Goal: Information Seeking & Learning: Find contact information

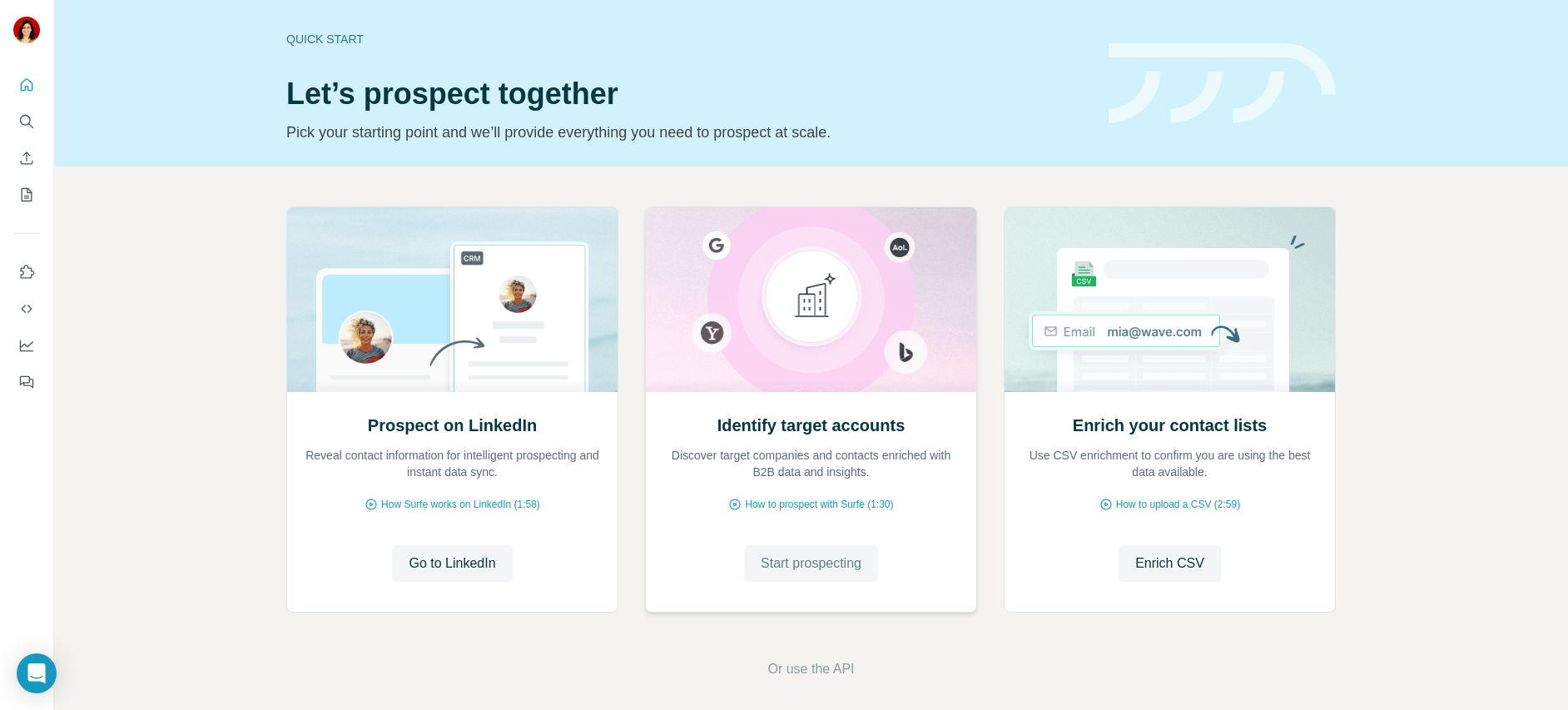
click at [823, 568] on span "Start prospecting" at bounding box center [811, 563] width 101 height 20
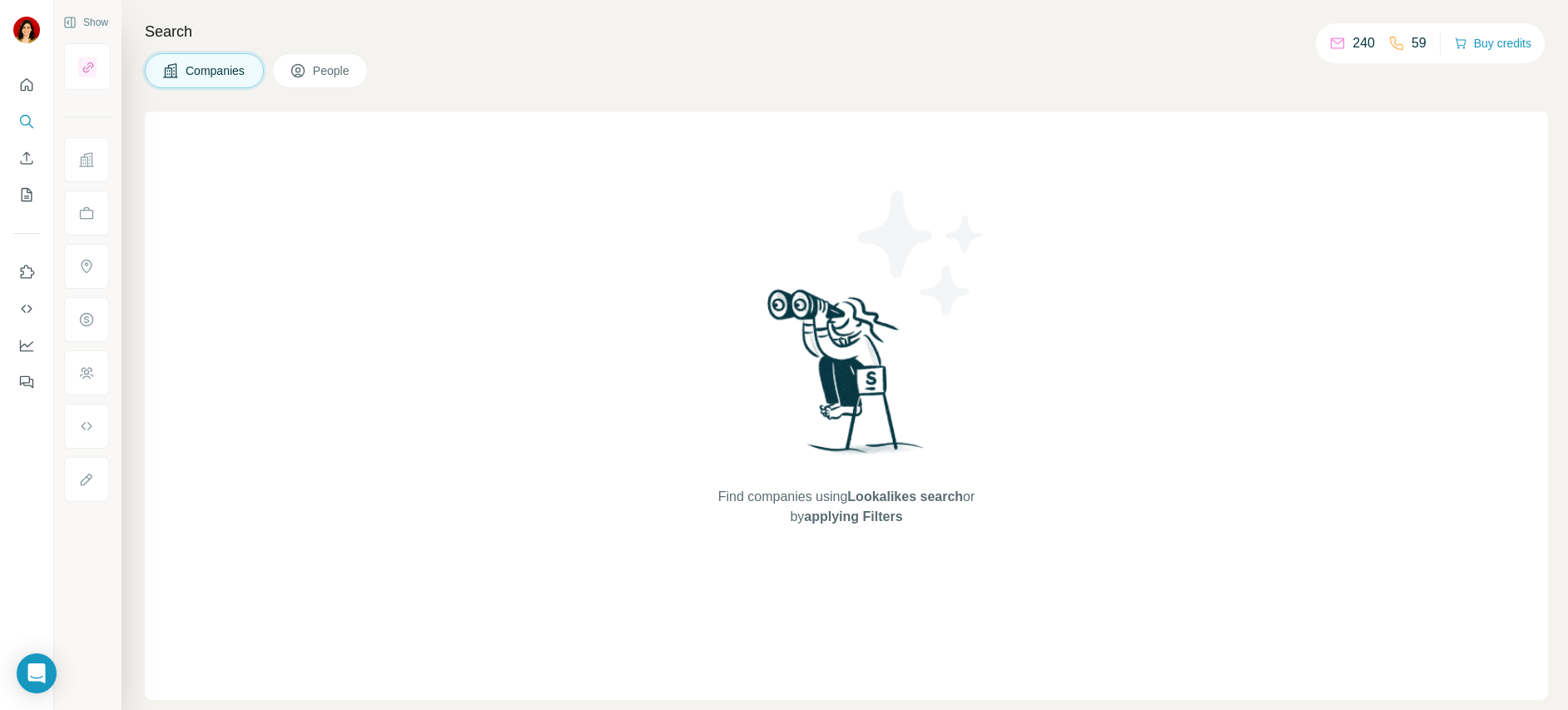
click at [235, 75] on span "Companies" at bounding box center [216, 71] width 61 height 17
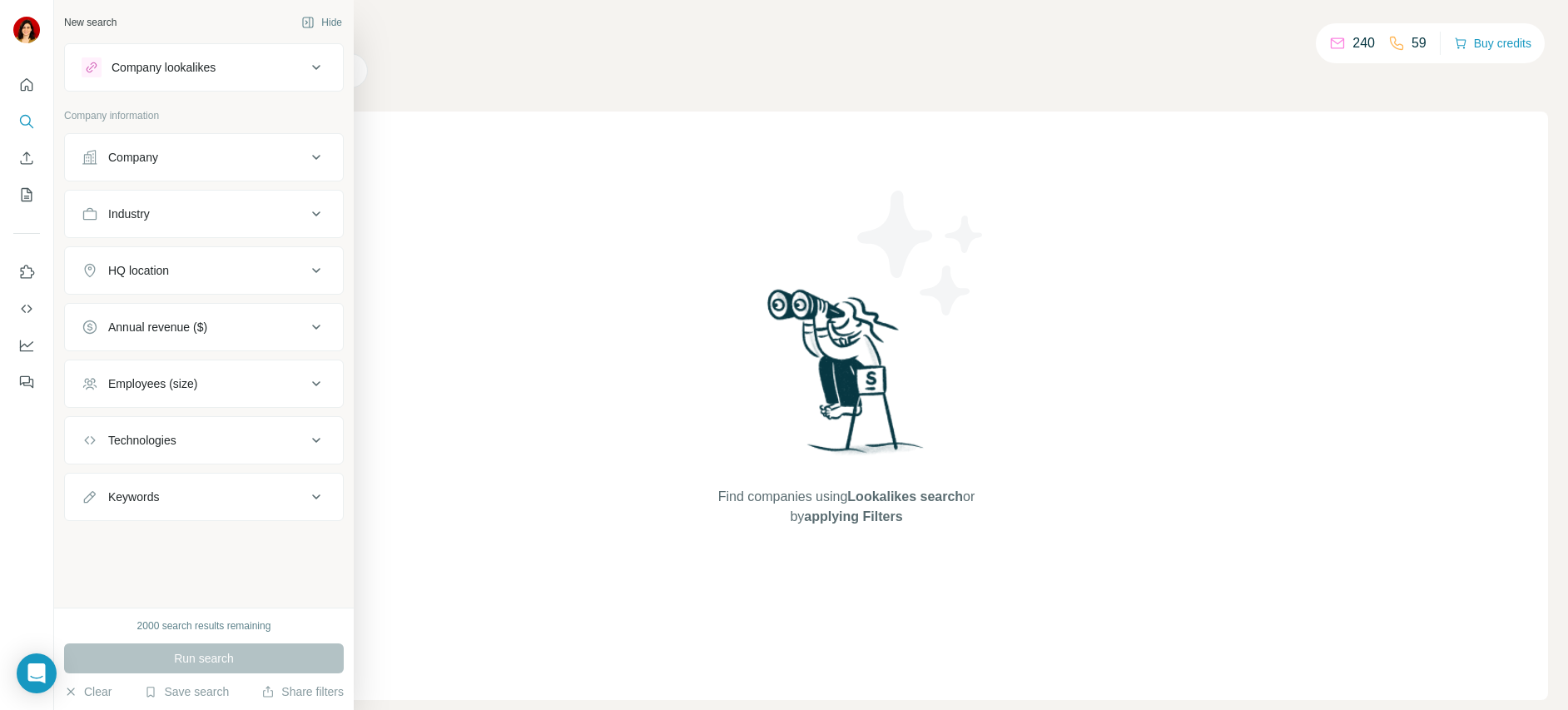
click at [168, 145] on button "Company" at bounding box center [203, 157] width 277 height 40
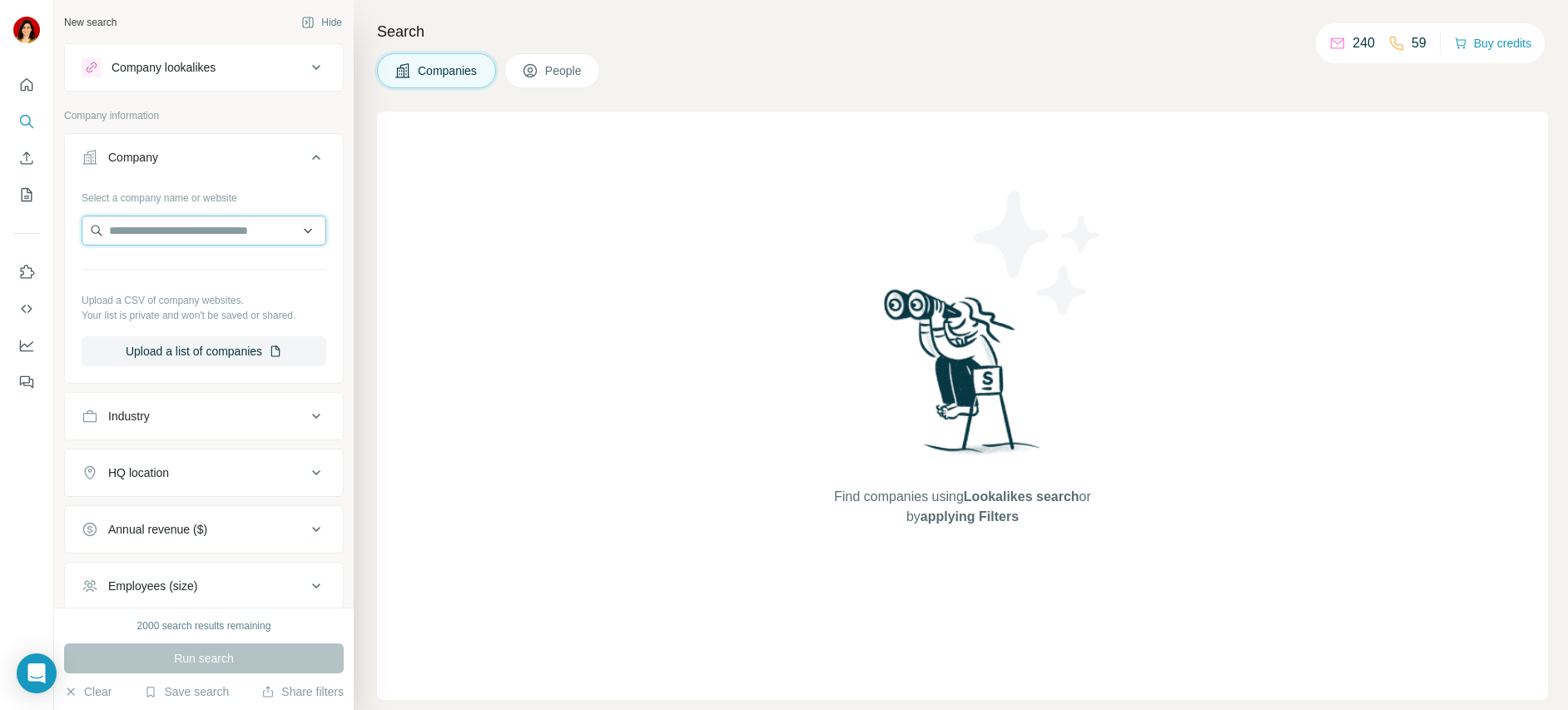
click at [165, 235] on input "text" at bounding box center [203, 231] width 244 height 30
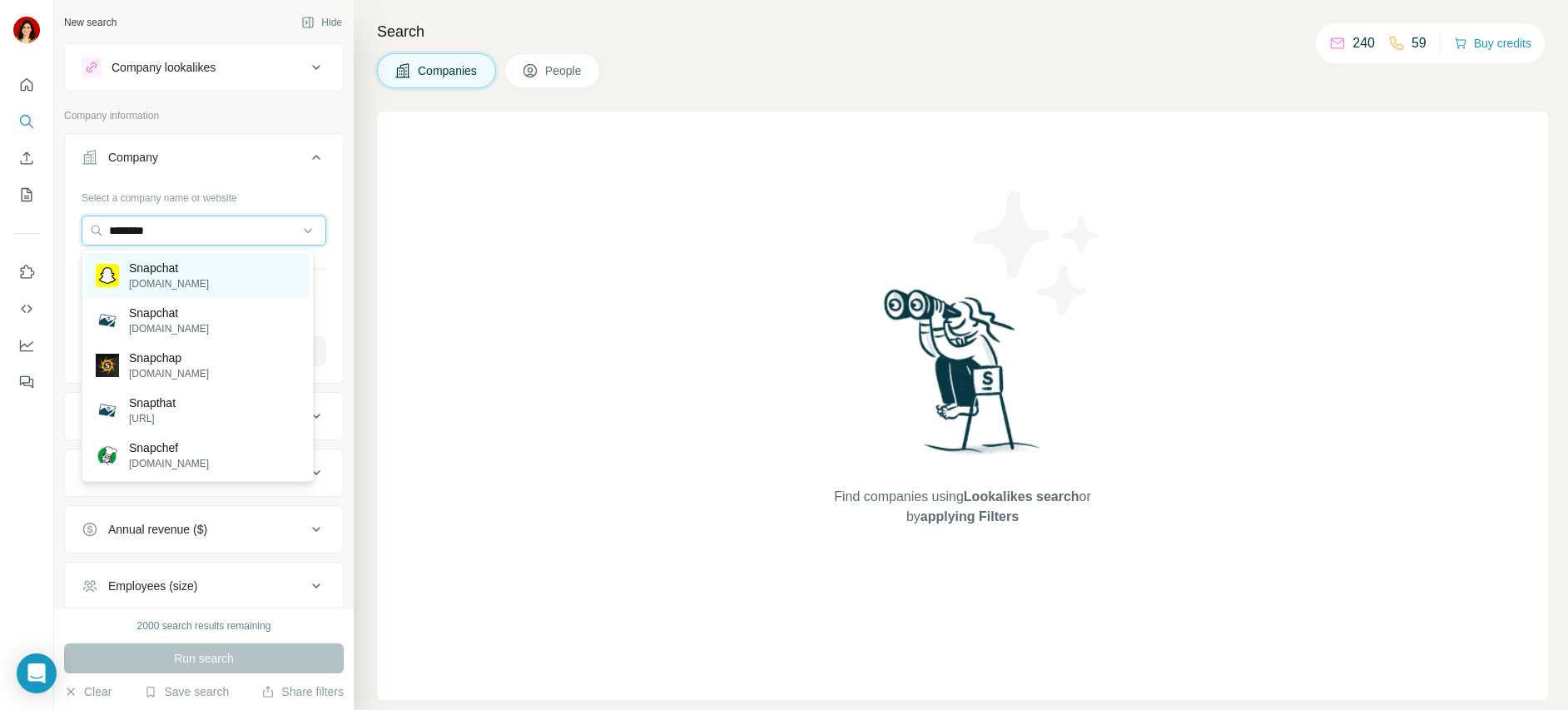
type input "********"
click at [187, 267] on p "Snapchat" at bounding box center [169, 268] width 80 height 17
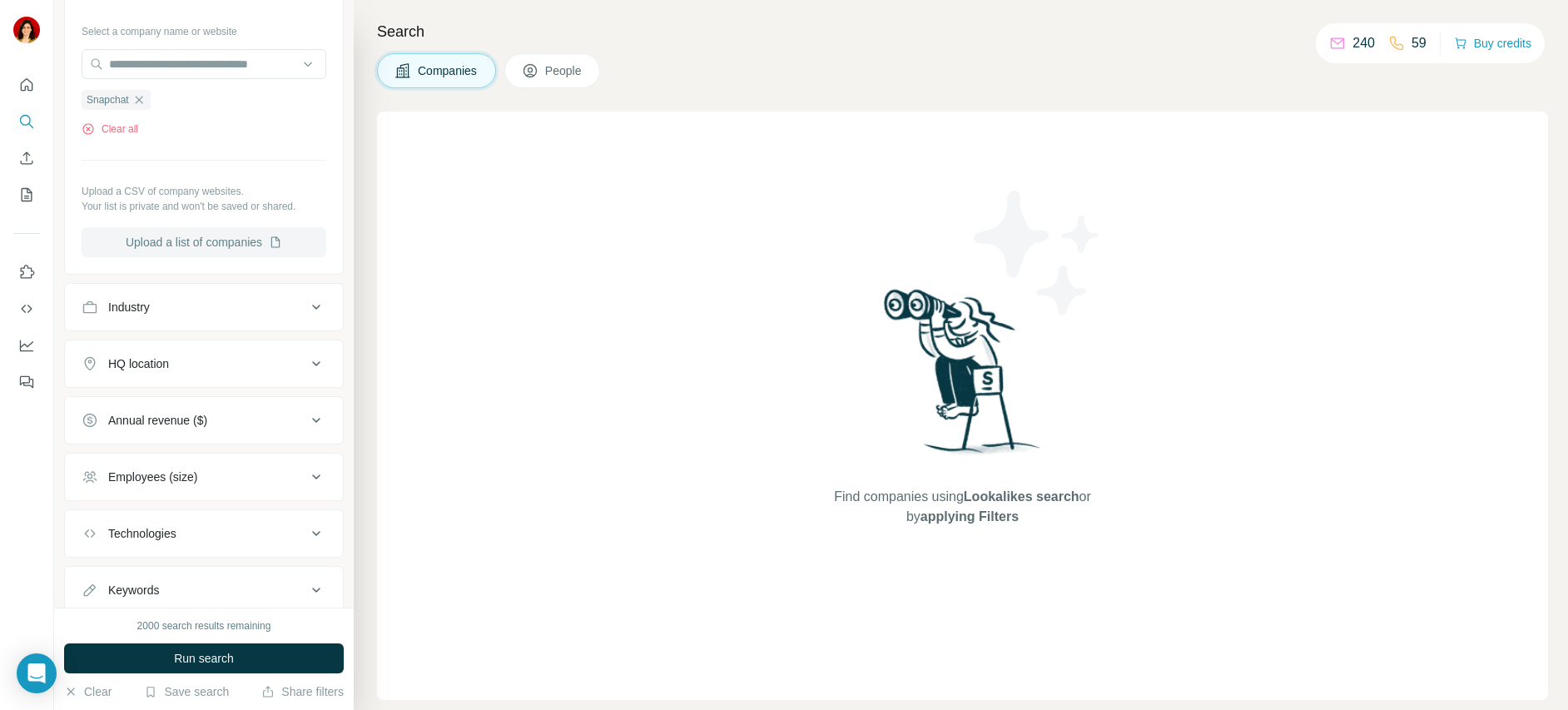
scroll to position [167, 0]
click at [557, 57] on button "People" at bounding box center [553, 70] width 97 height 35
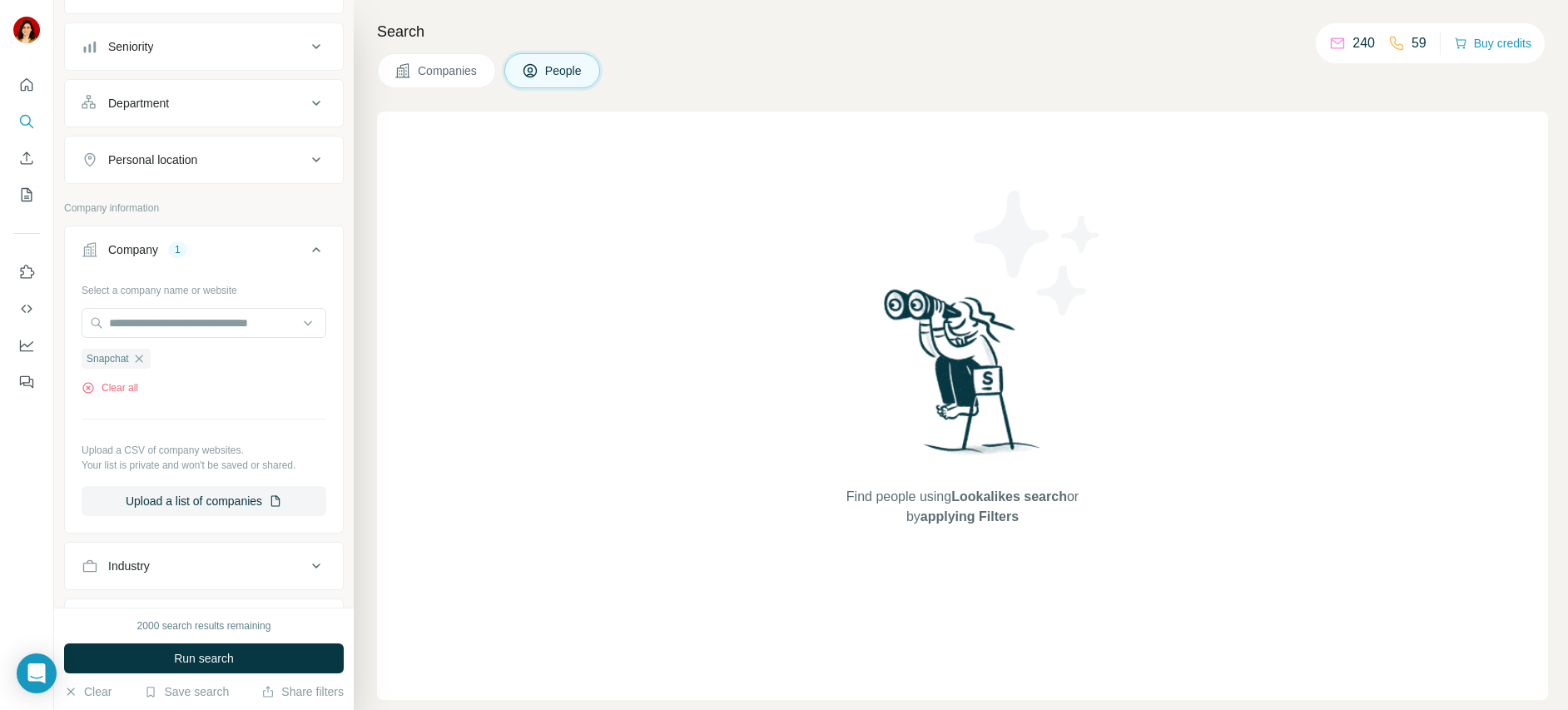
scroll to position [427, 0]
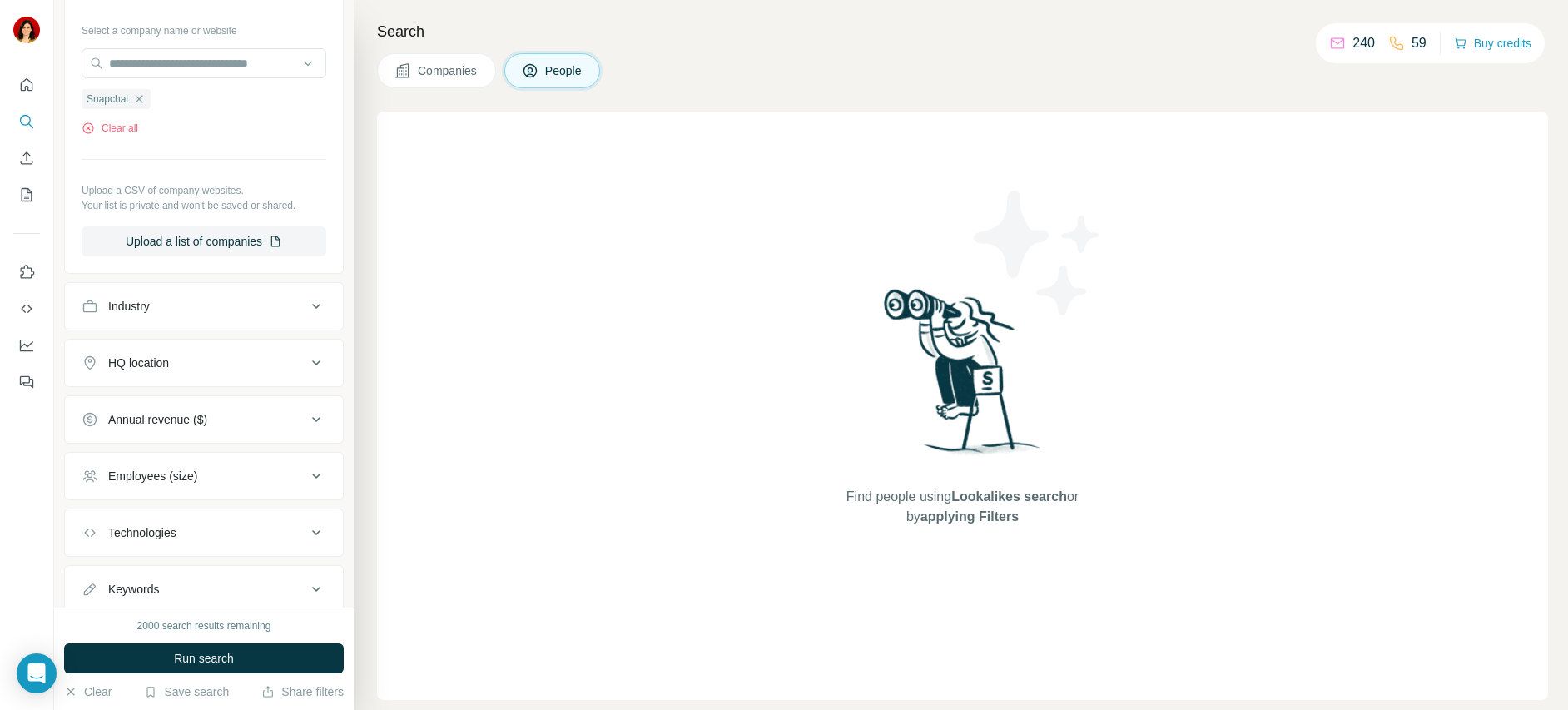
click at [563, 71] on span "People" at bounding box center [564, 71] width 38 height 17
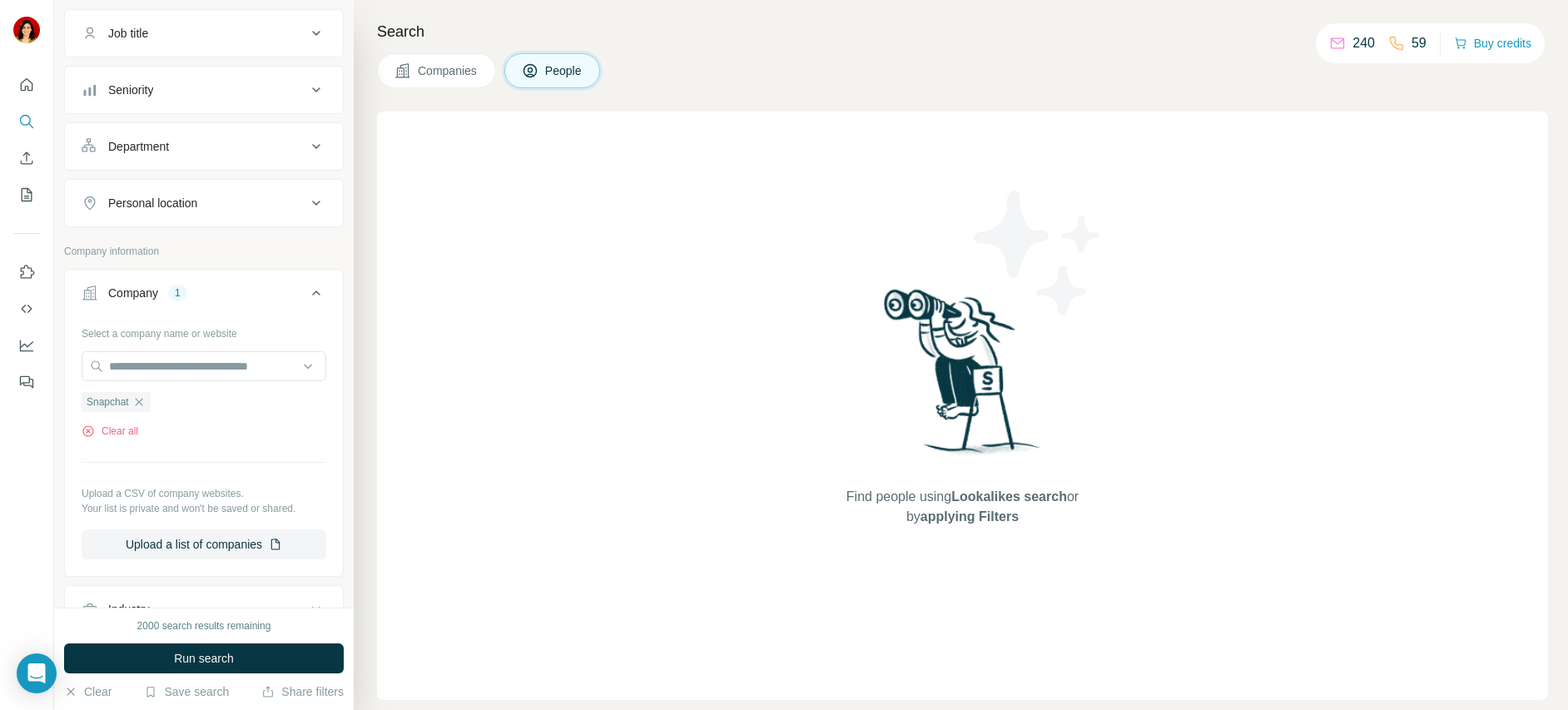
scroll to position [40, 0]
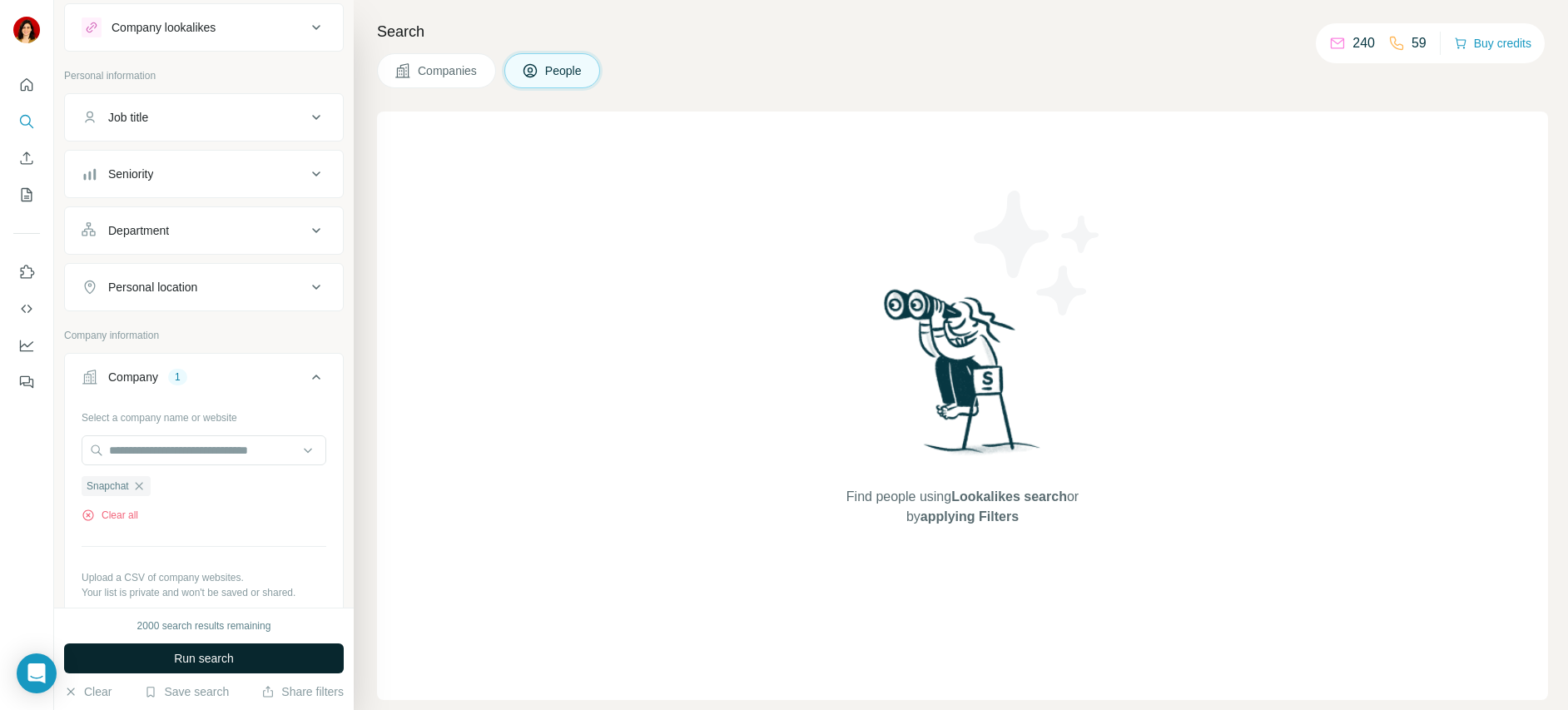
click at [244, 664] on button "Run search" at bounding box center [203, 659] width 279 height 30
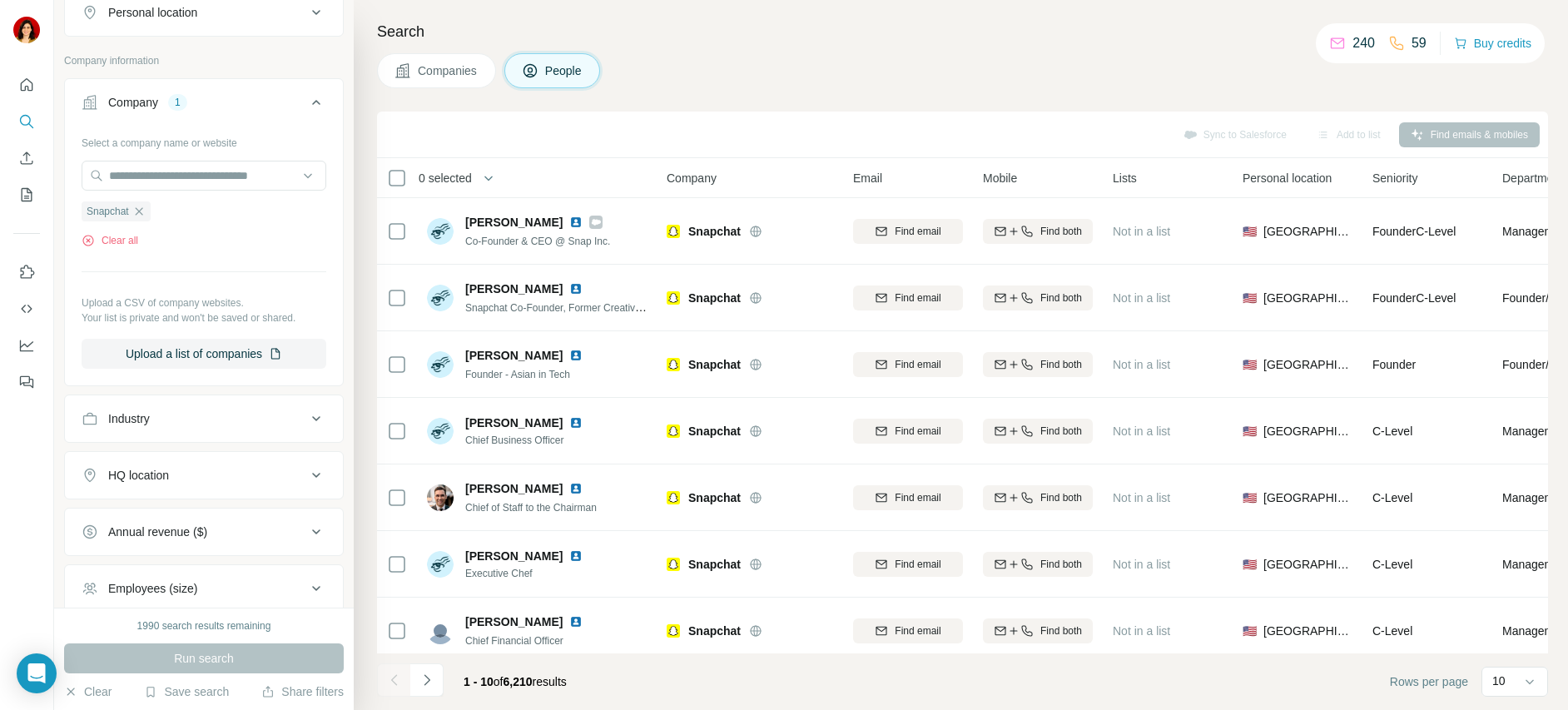
scroll to position [307, 0]
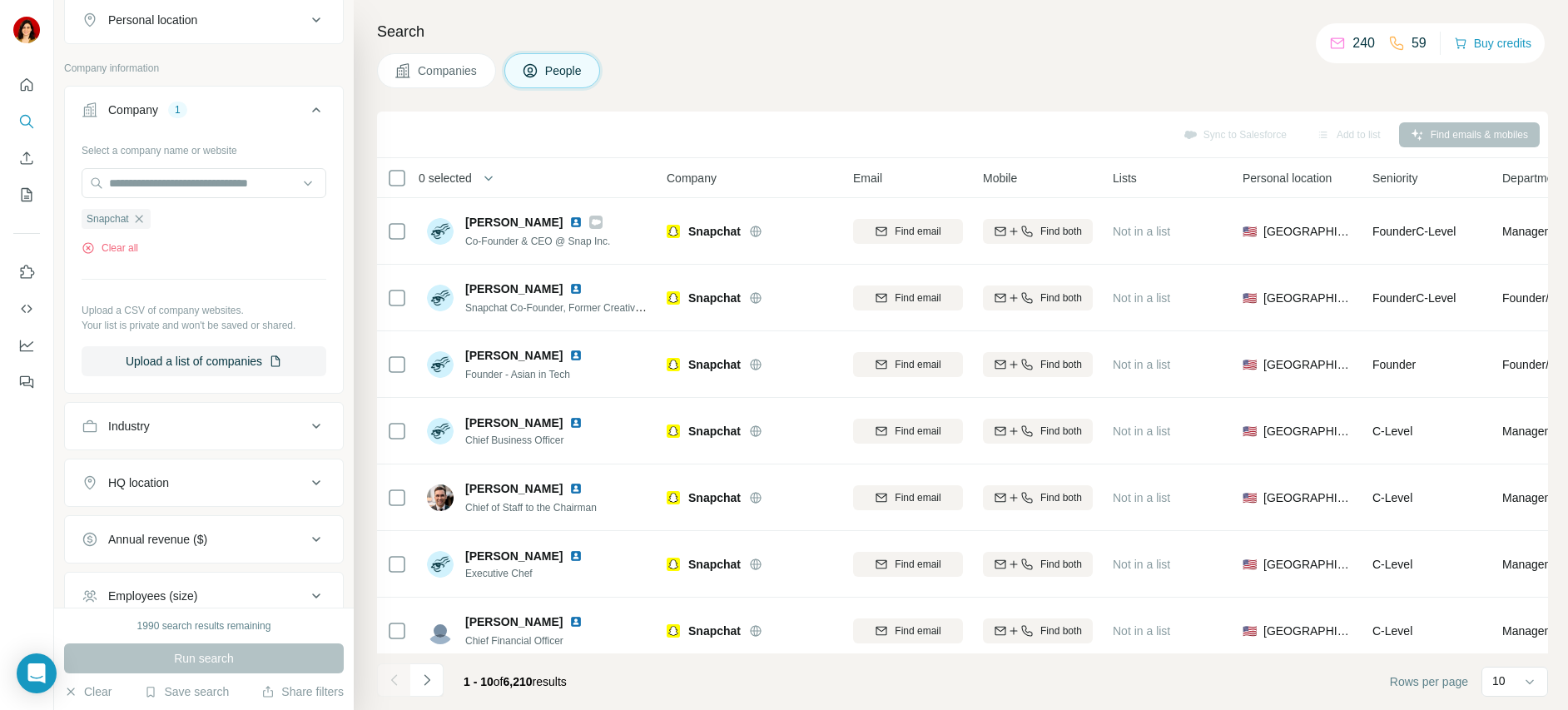
click at [306, 106] on icon at bounding box center [316, 109] width 20 height 20
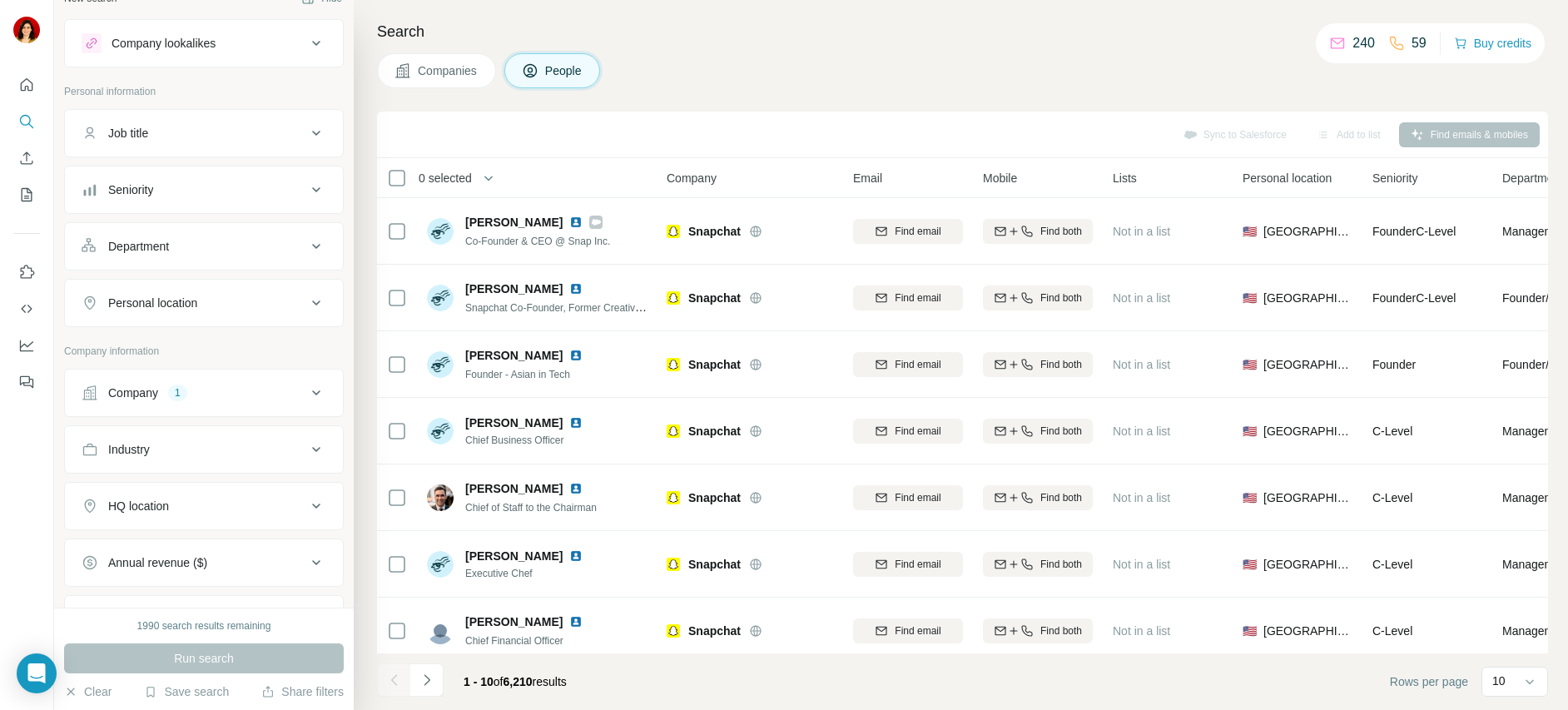
scroll to position [10, 0]
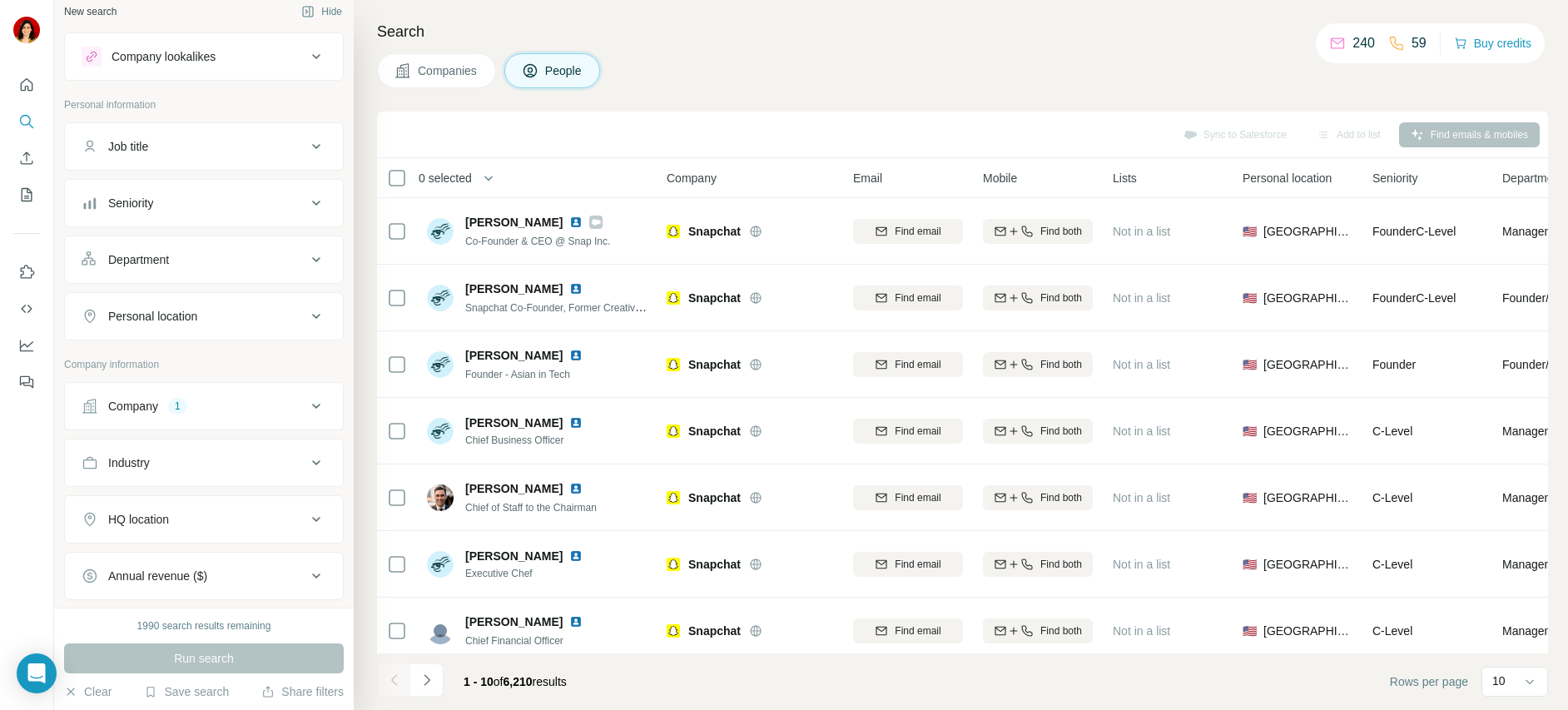
click at [244, 144] on div "Job title" at bounding box center [194, 146] width 224 height 17
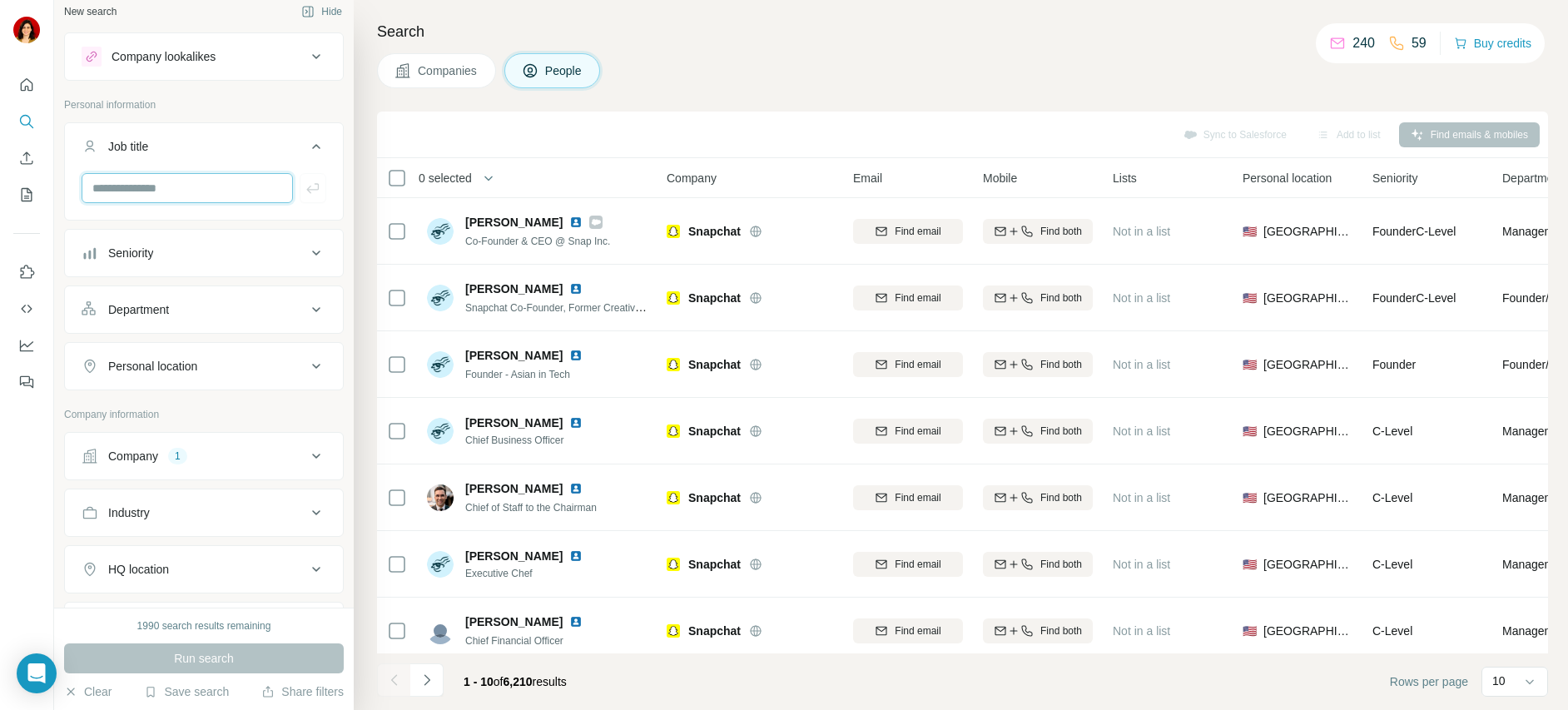
click at [212, 189] on input "text" at bounding box center [187, 188] width 211 height 30
type input "**********"
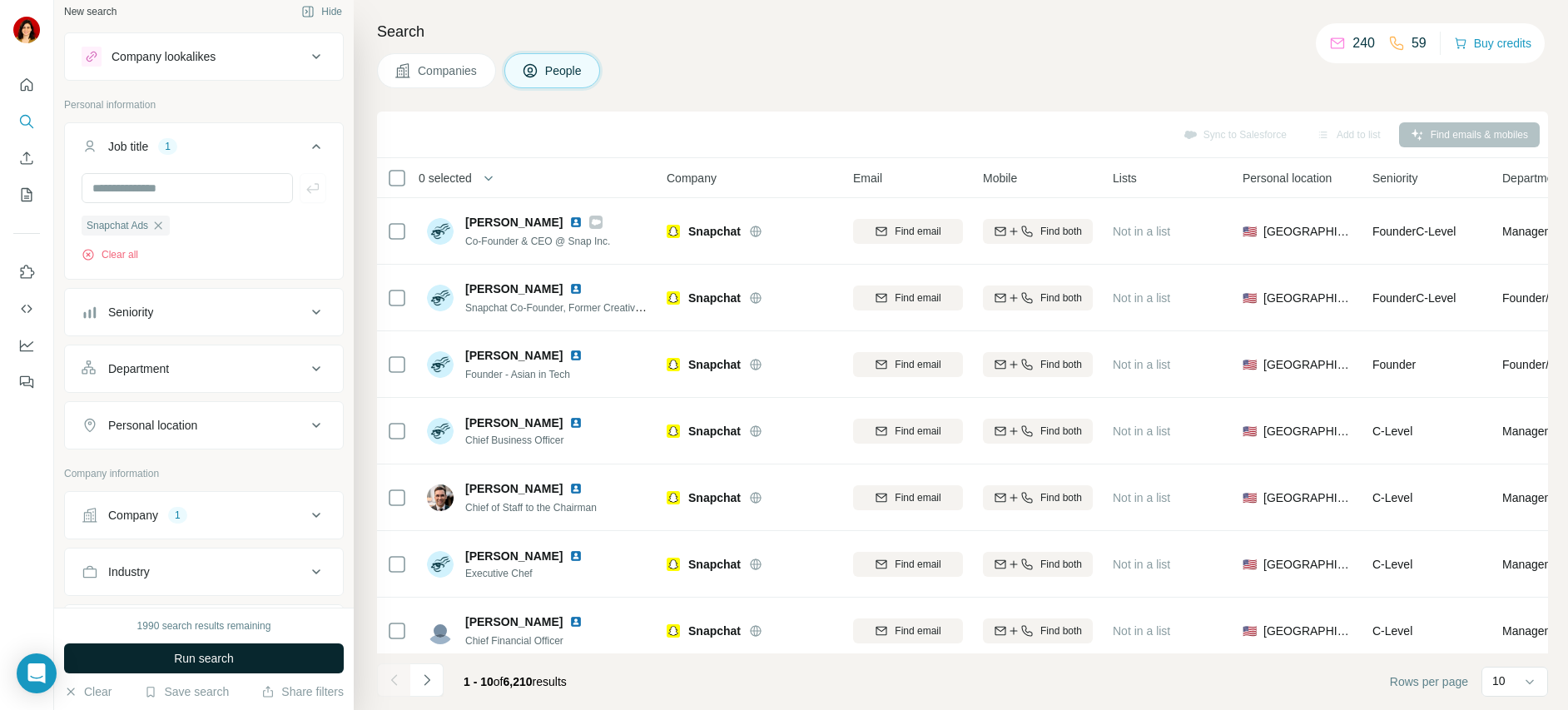
click at [271, 656] on button "Run search" at bounding box center [203, 659] width 279 height 30
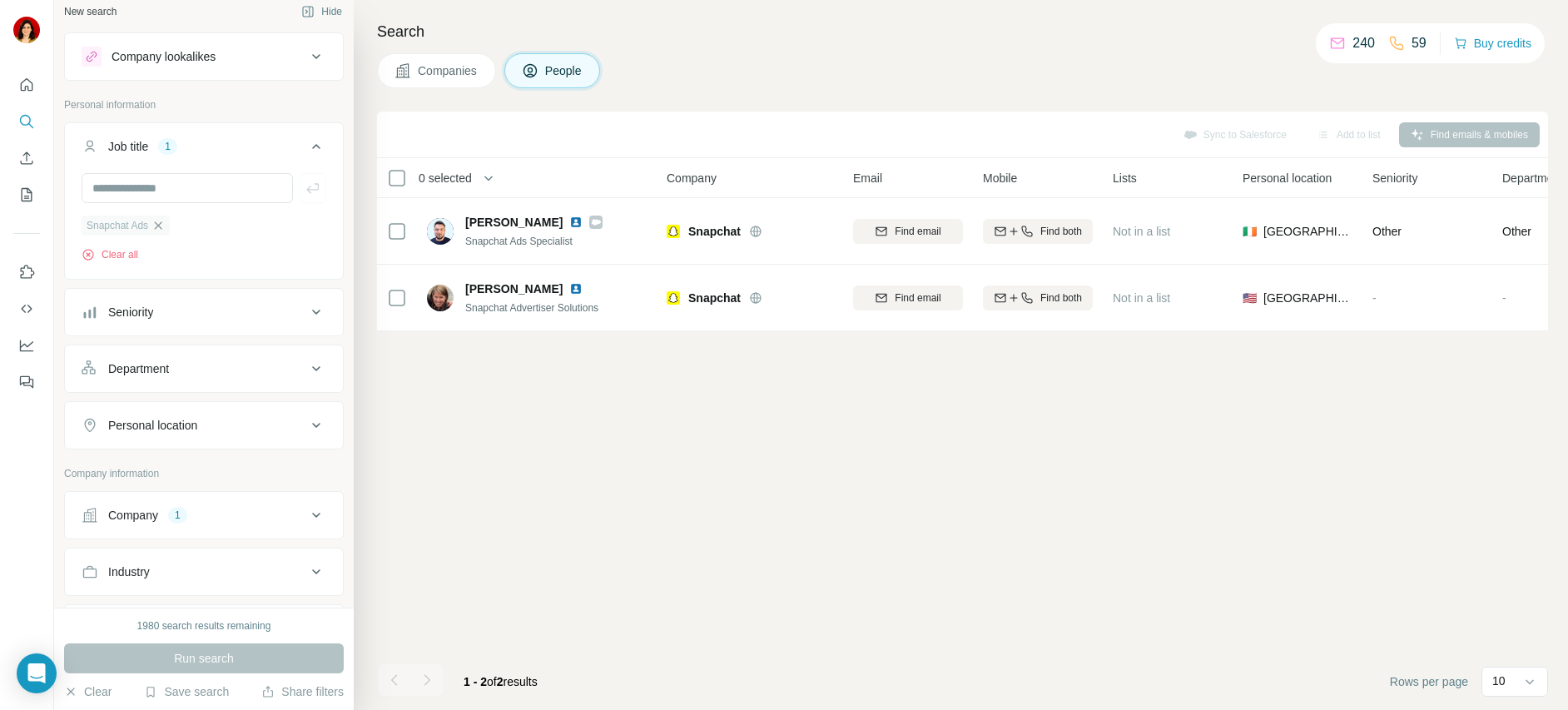
click at [164, 225] on icon "button" at bounding box center [158, 225] width 13 height 13
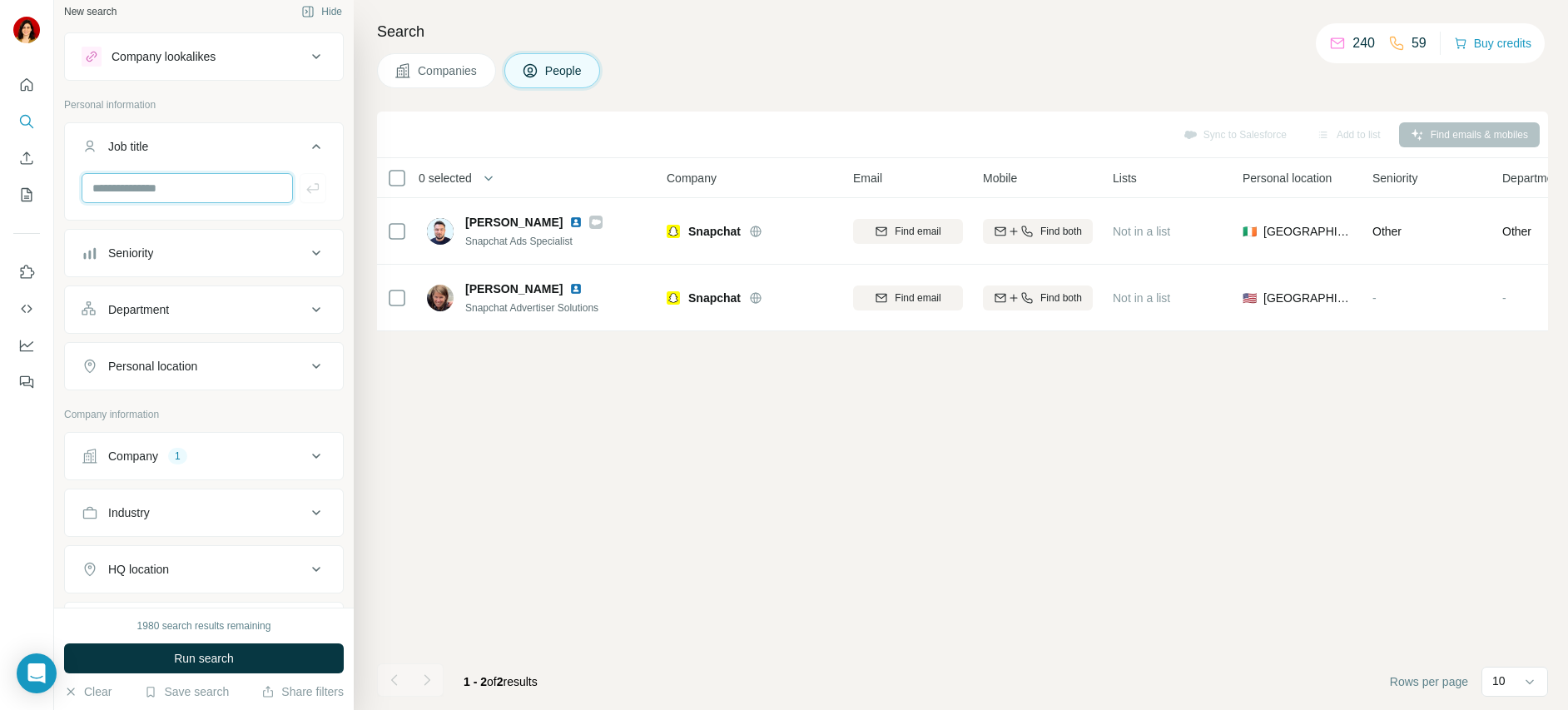
click at [167, 198] on input "text" at bounding box center [187, 188] width 211 height 30
type input "*"
type input "***"
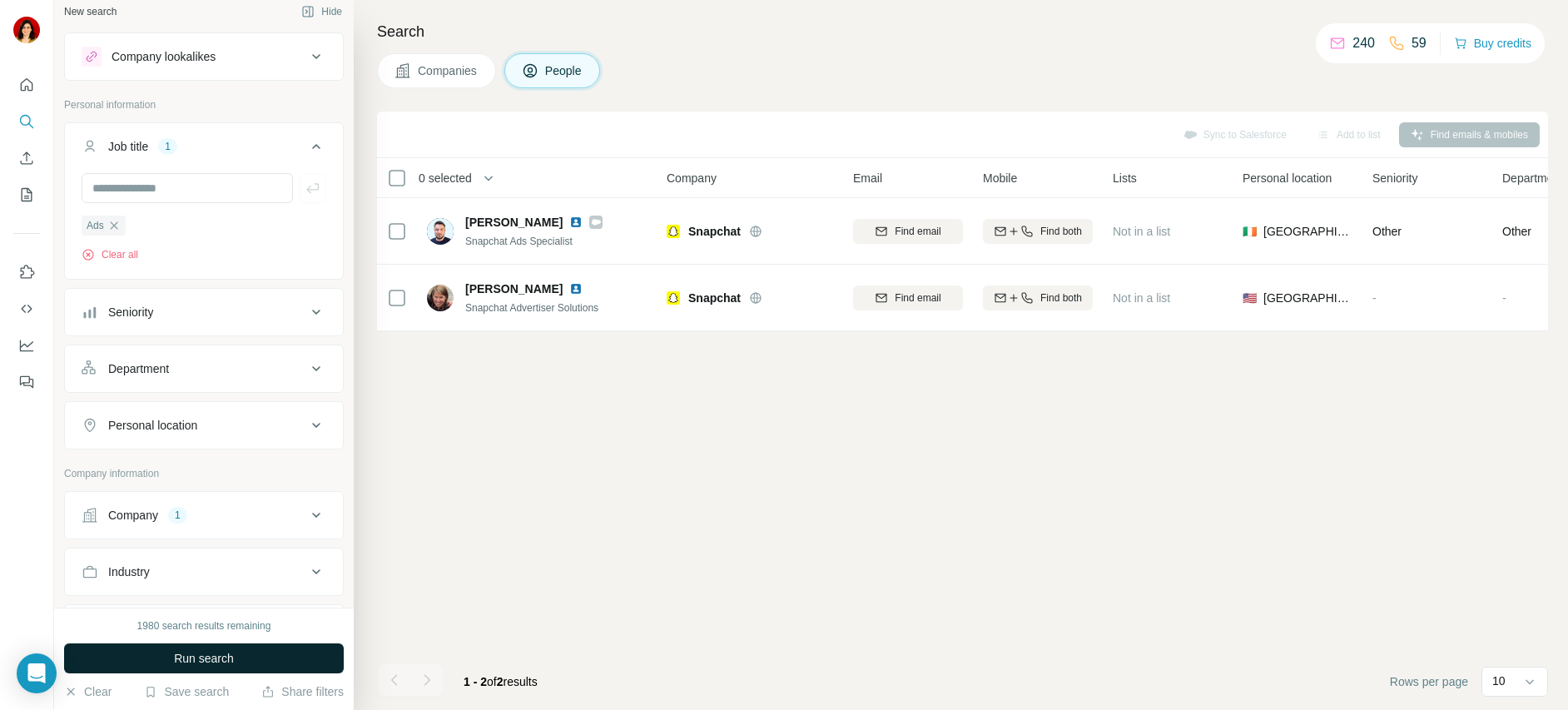
click at [212, 662] on span "Run search" at bounding box center [203, 659] width 60 height 17
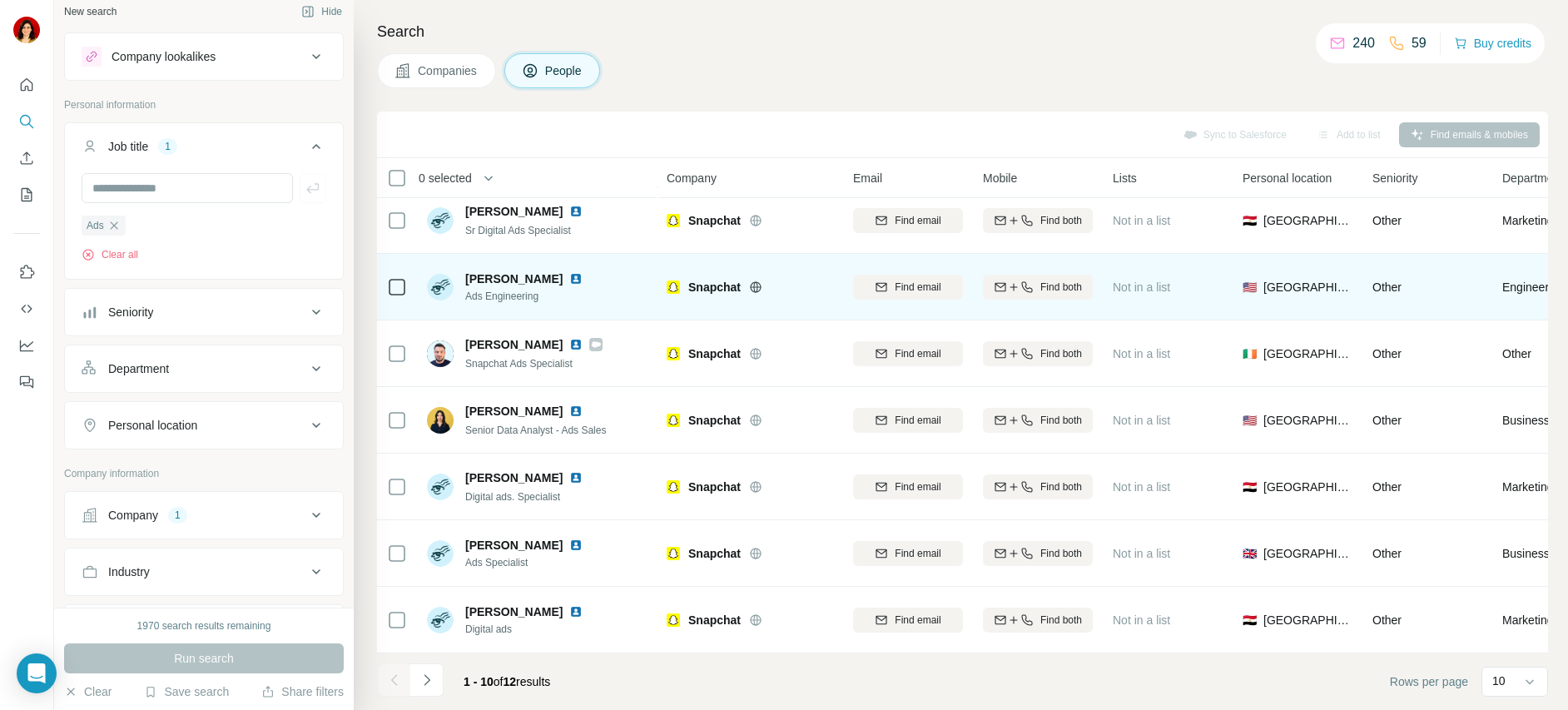
scroll to position [220, 0]
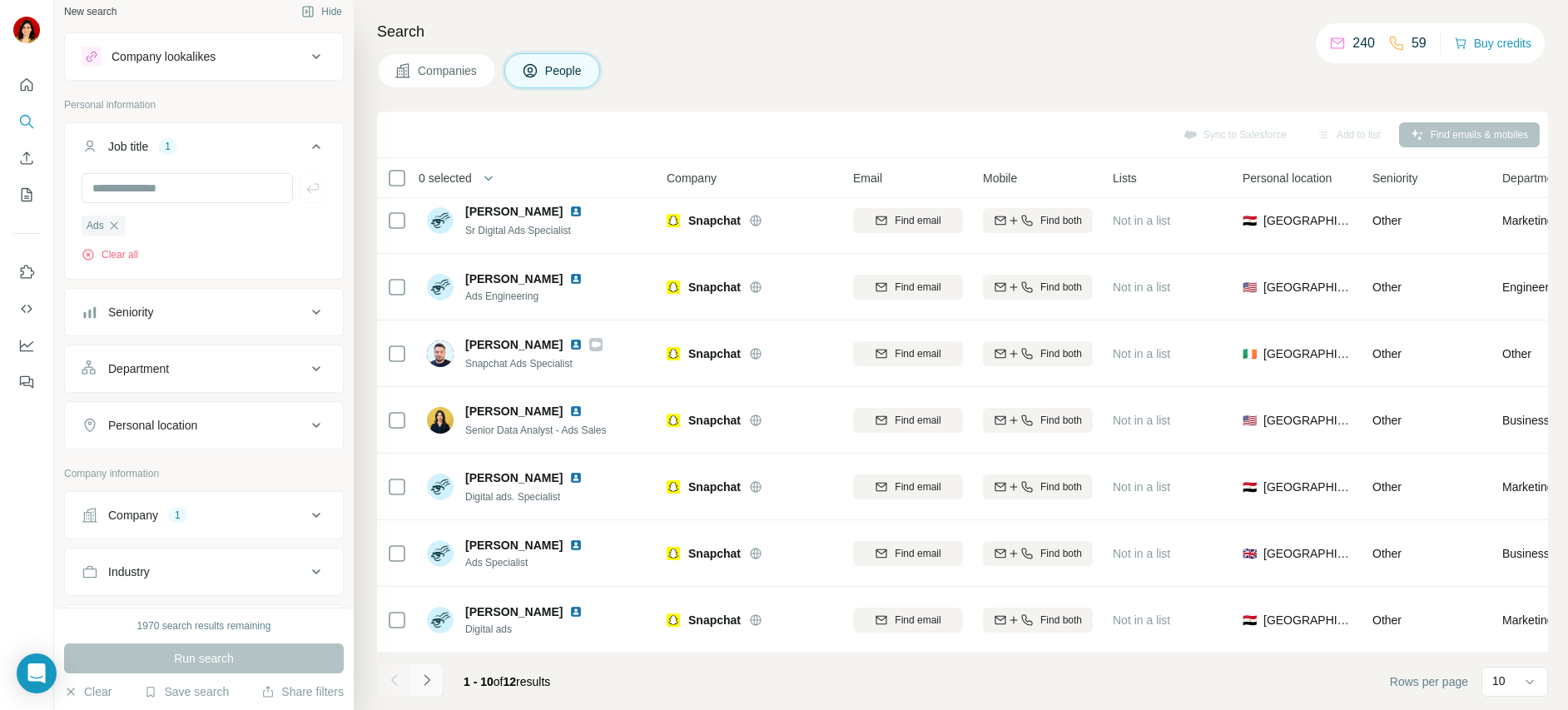
click at [426, 680] on icon "Navigate to next page" at bounding box center [427, 681] width 17 height 17
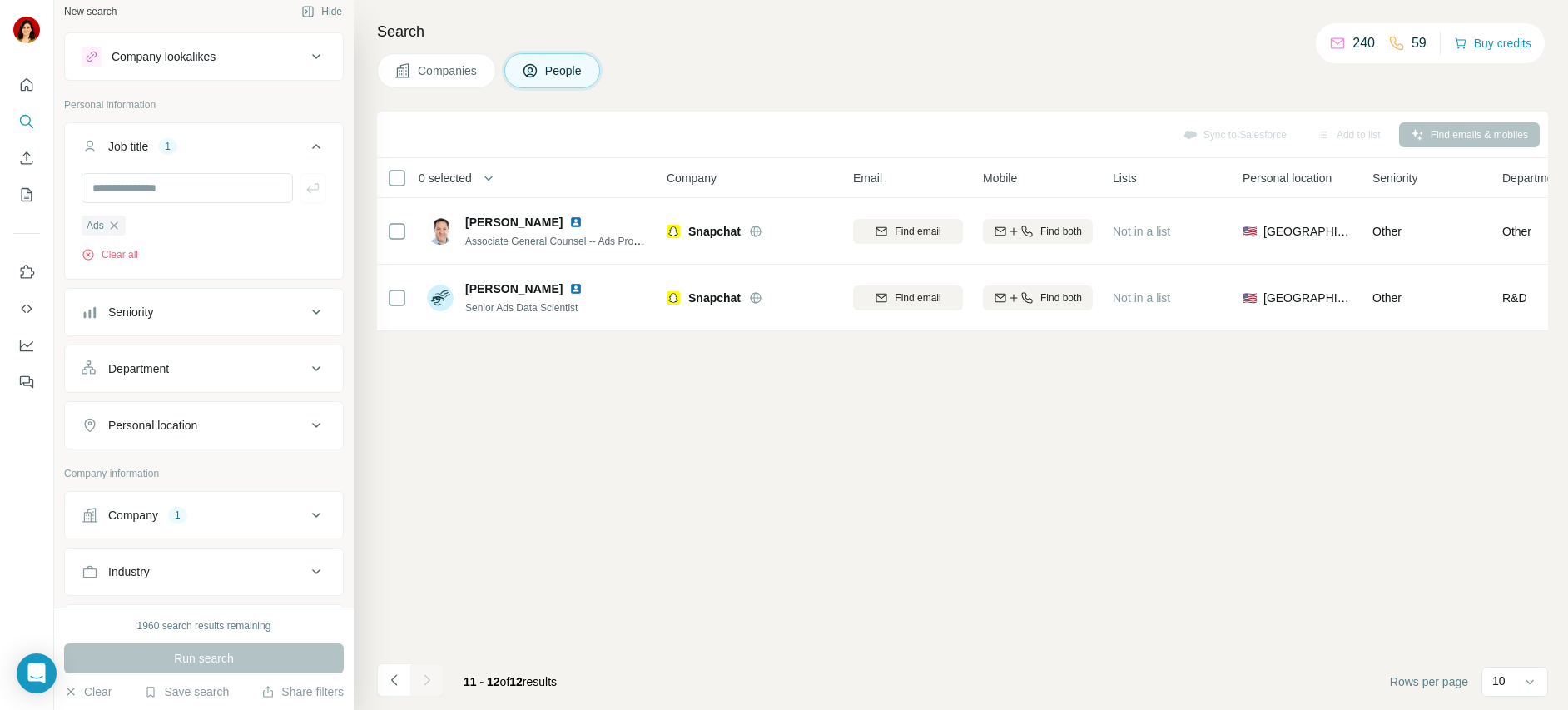
scroll to position [0, 0]
click at [114, 226] on icon "button" at bounding box center [114, 225] width 8 height 8
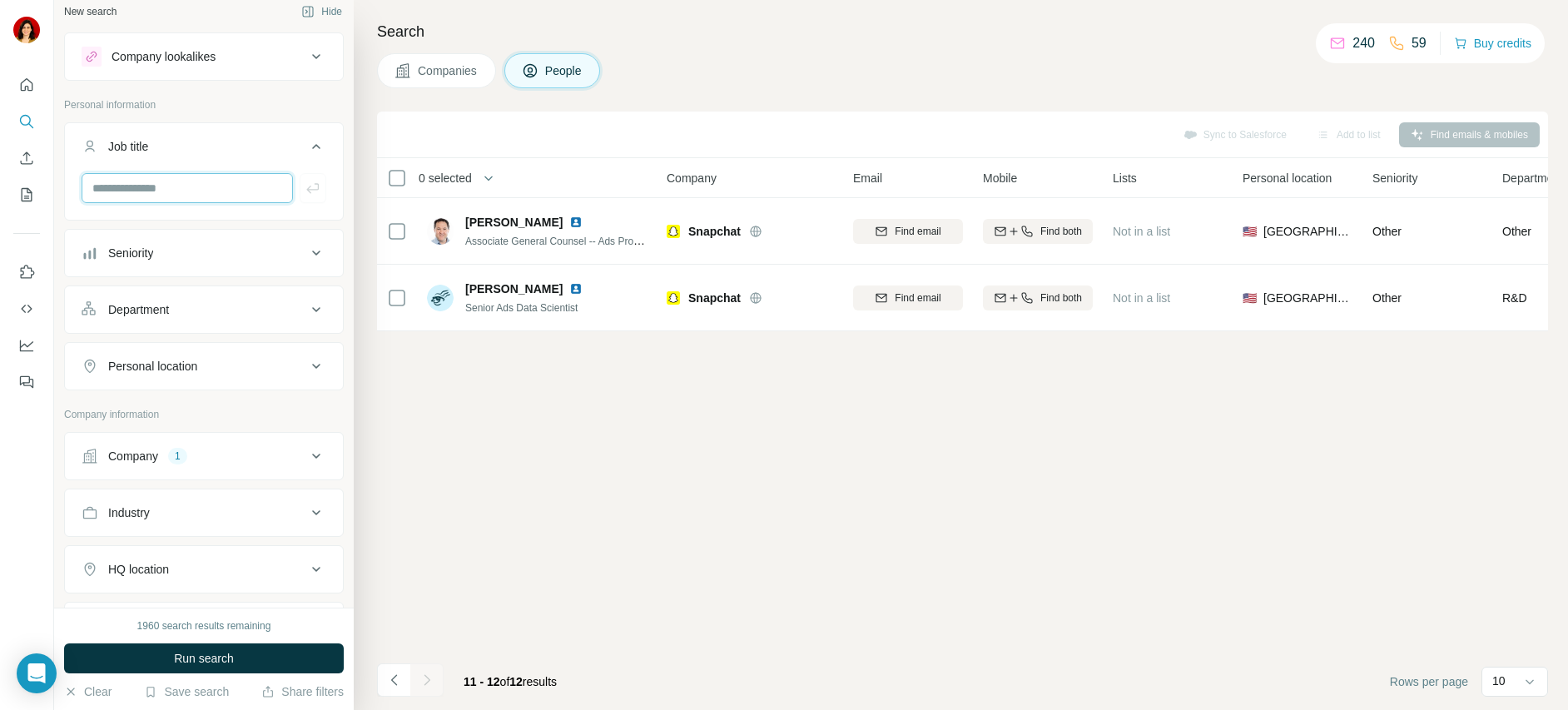
click at [138, 184] on input "text" at bounding box center [187, 188] width 211 height 30
type input "**********"
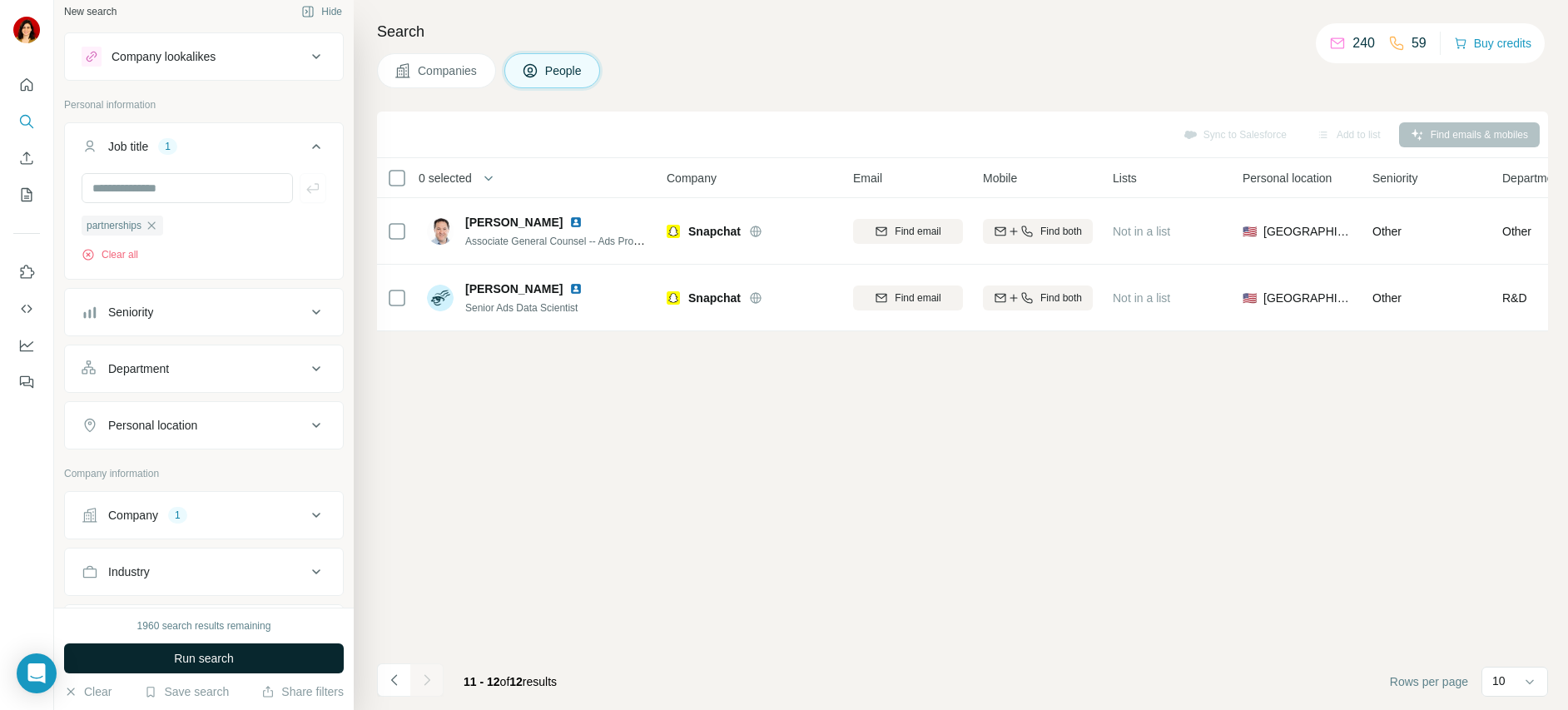
click at [208, 660] on span "Run search" at bounding box center [203, 659] width 60 height 17
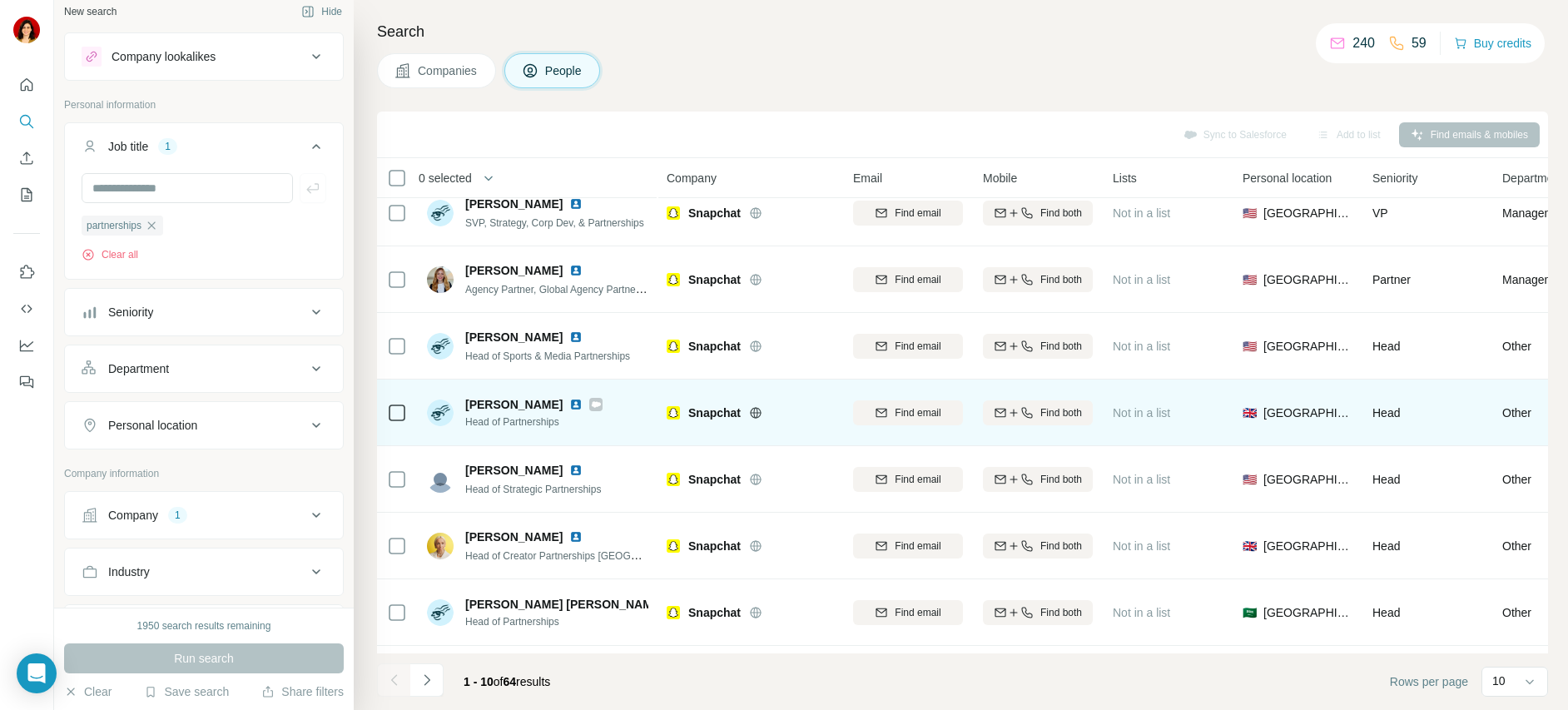
scroll to position [20, 0]
click at [592, 402] on icon at bounding box center [597, 402] width 10 height 6
click at [571, 399] on img at bounding box center [576, 403] width 13 height 13
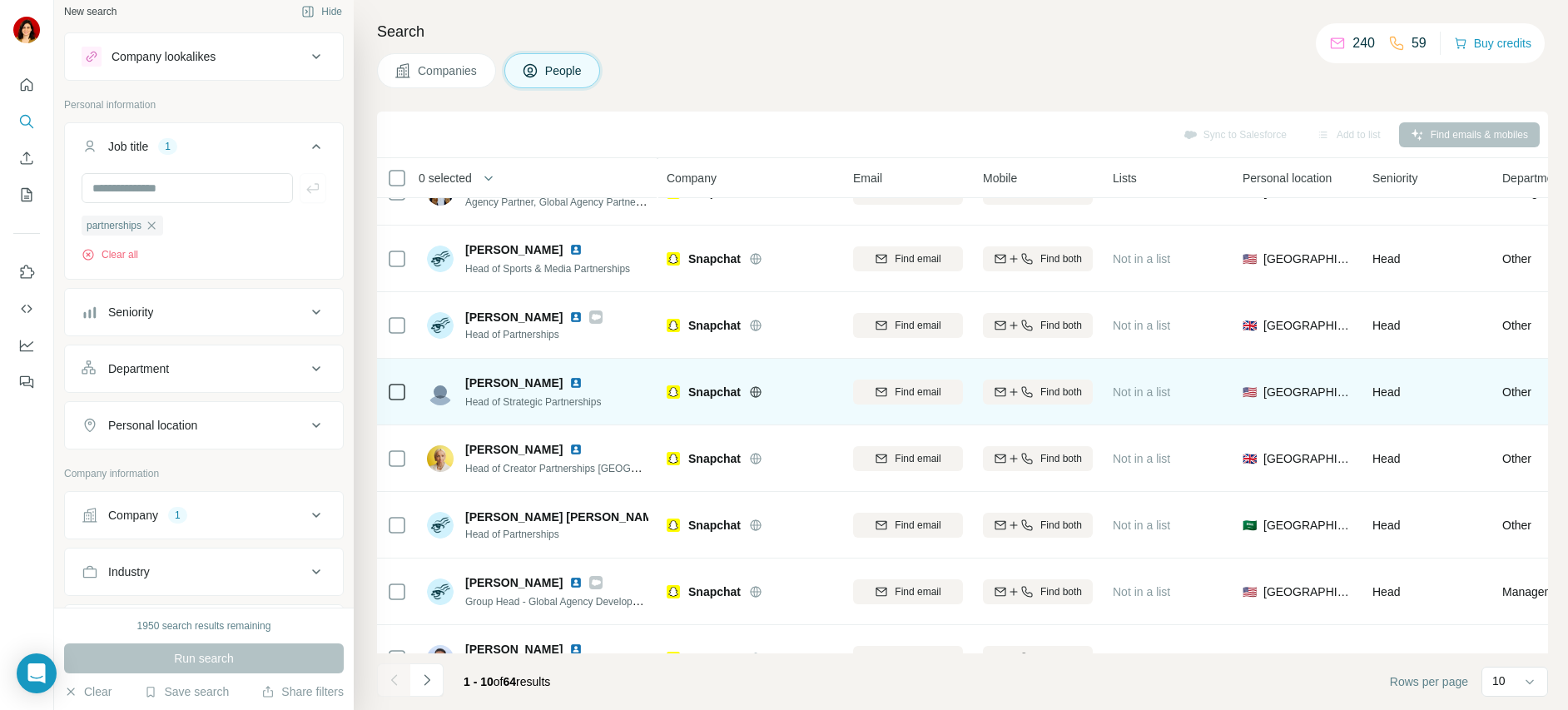
scroll to position [106, 0]
click at [569, 380] on img at bounding box center [576, 382] width 13 height 13
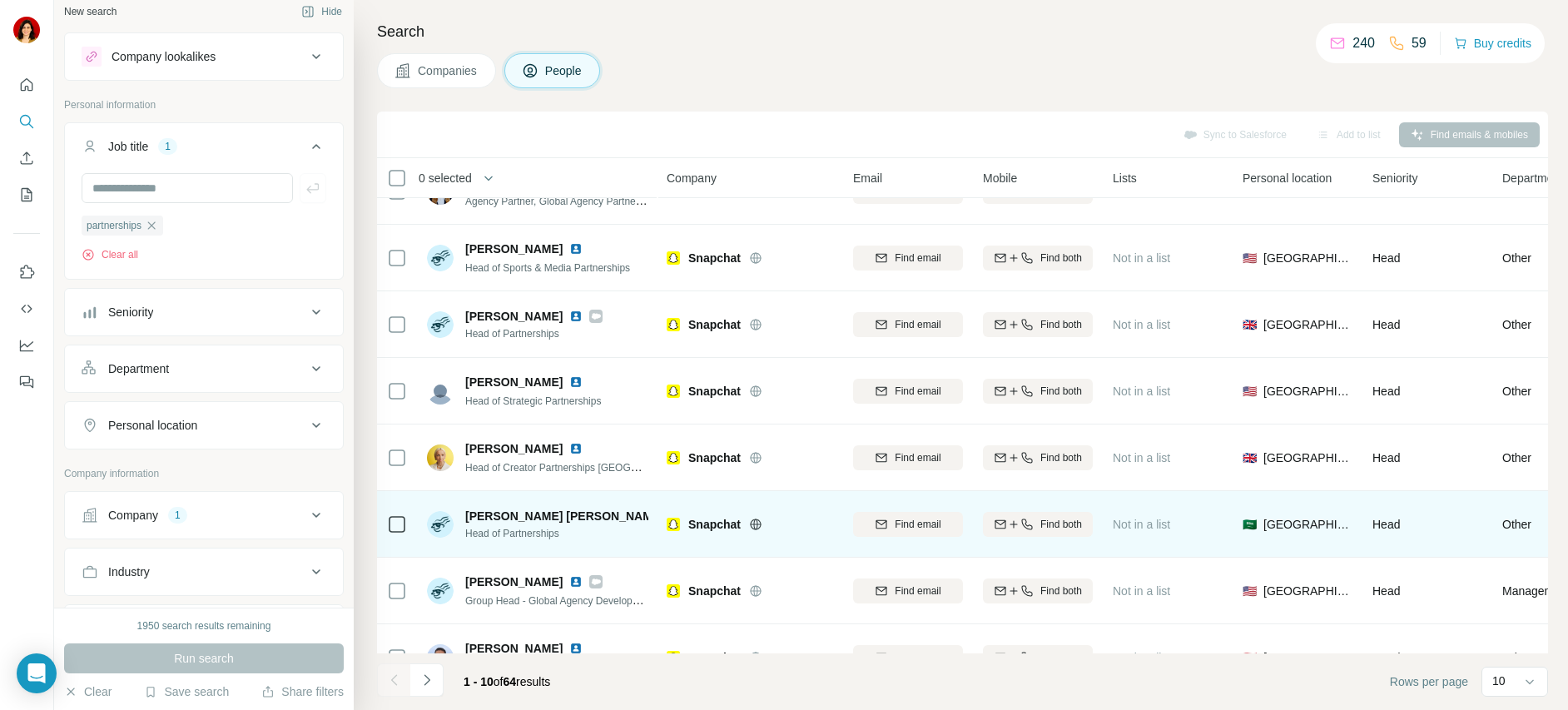
click at [671, 516] on img at bounding box center [678, 516] width 13 height 13
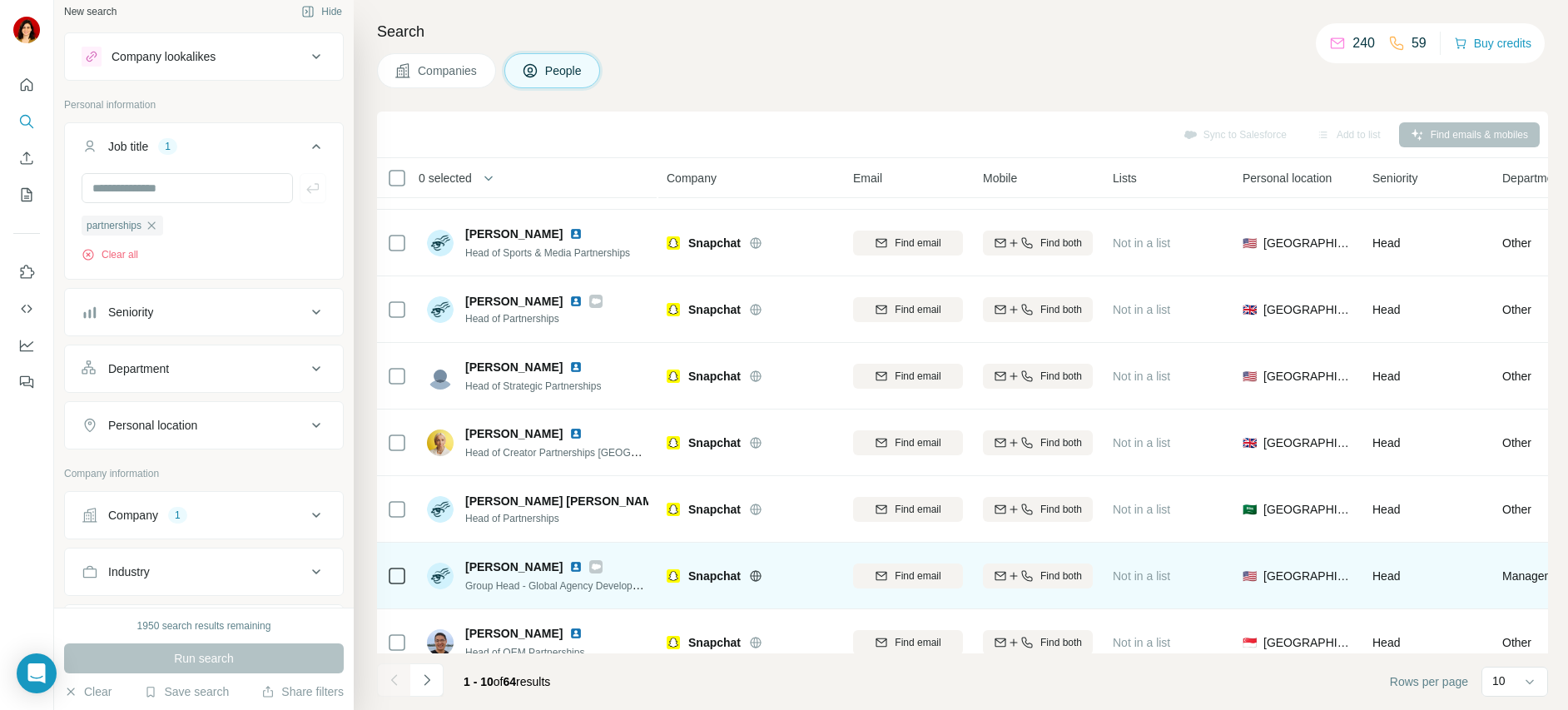
scroll to position [121, 0]
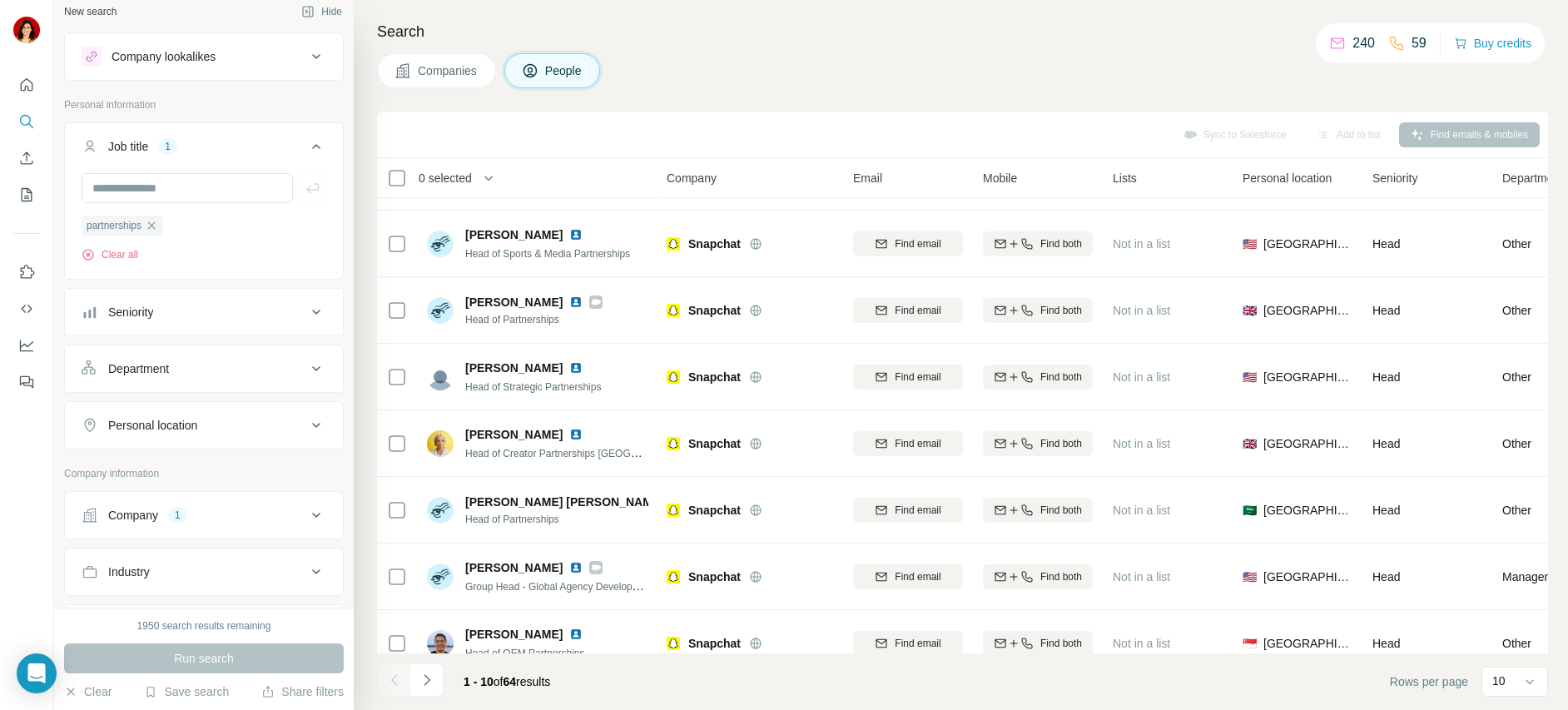
click at [184, 353] on button "Department" at bounding box center [203, 369] width 277 height 40
click at [177, 459] on button "Personal location" at bounding box center [203, 475] width 277 height 40
click at [176, 518] on input "text" at bounding box center [203, 517] width 244 height 30
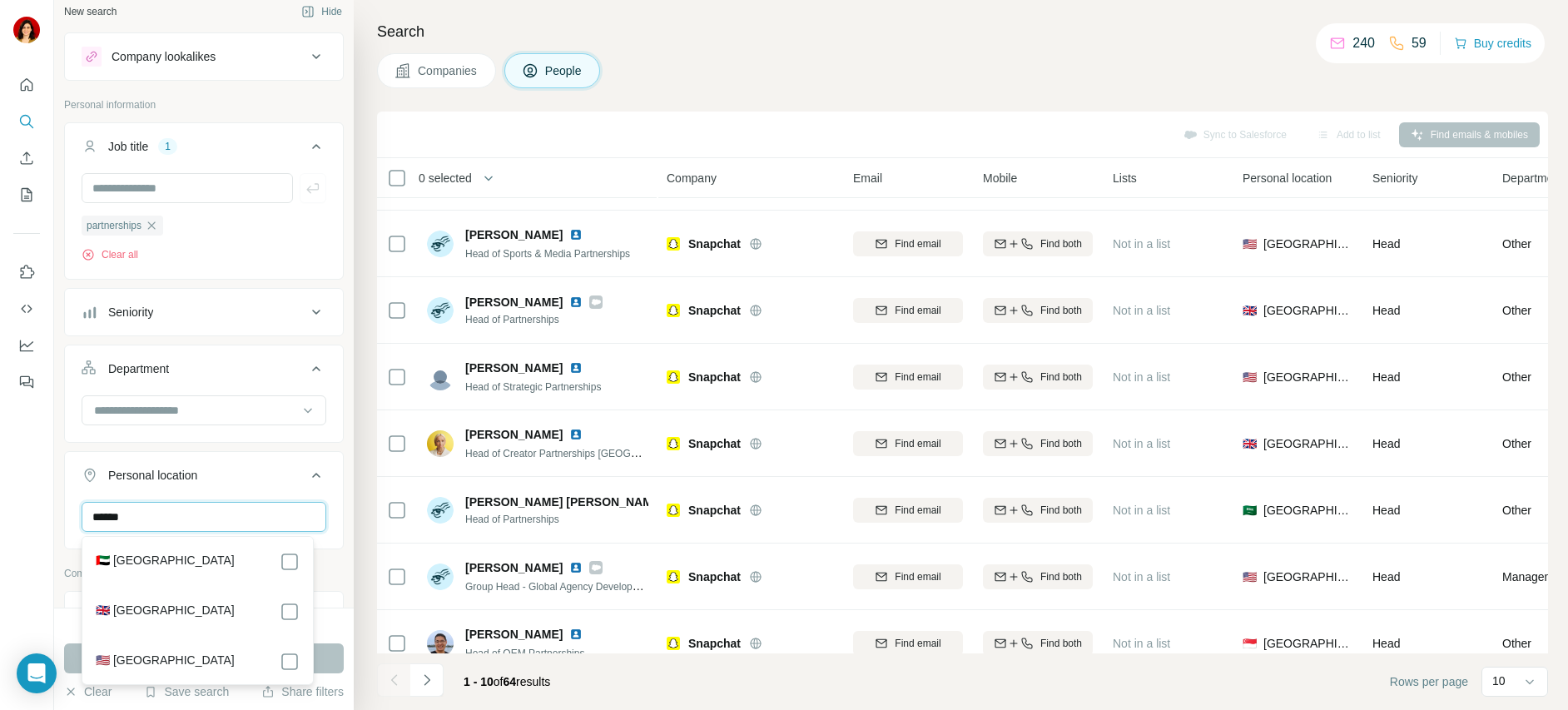
type input "******"
click at [273, 622] on section "🇬🇧 [GEOGRAPHIC_DATA]" at bounding box center [192, 620] width 214 height 37
click at [324, 678] on div "1950 search results remaining Run search Clear Save search Share filters" at bounding box center [203, 659] width 299 height 103
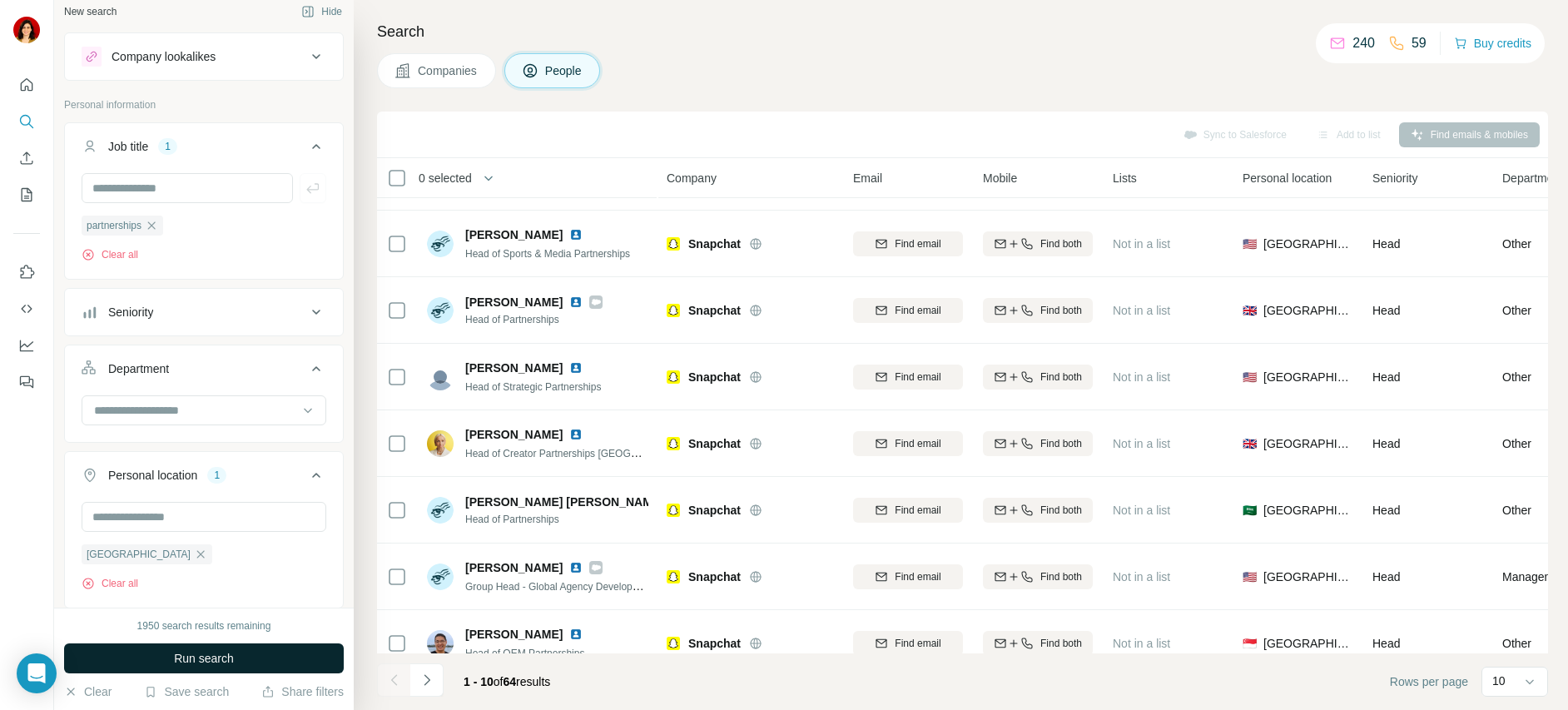
click at [324, 659] on button "Run search" at bounding box center [203, 659] width 279 height 30
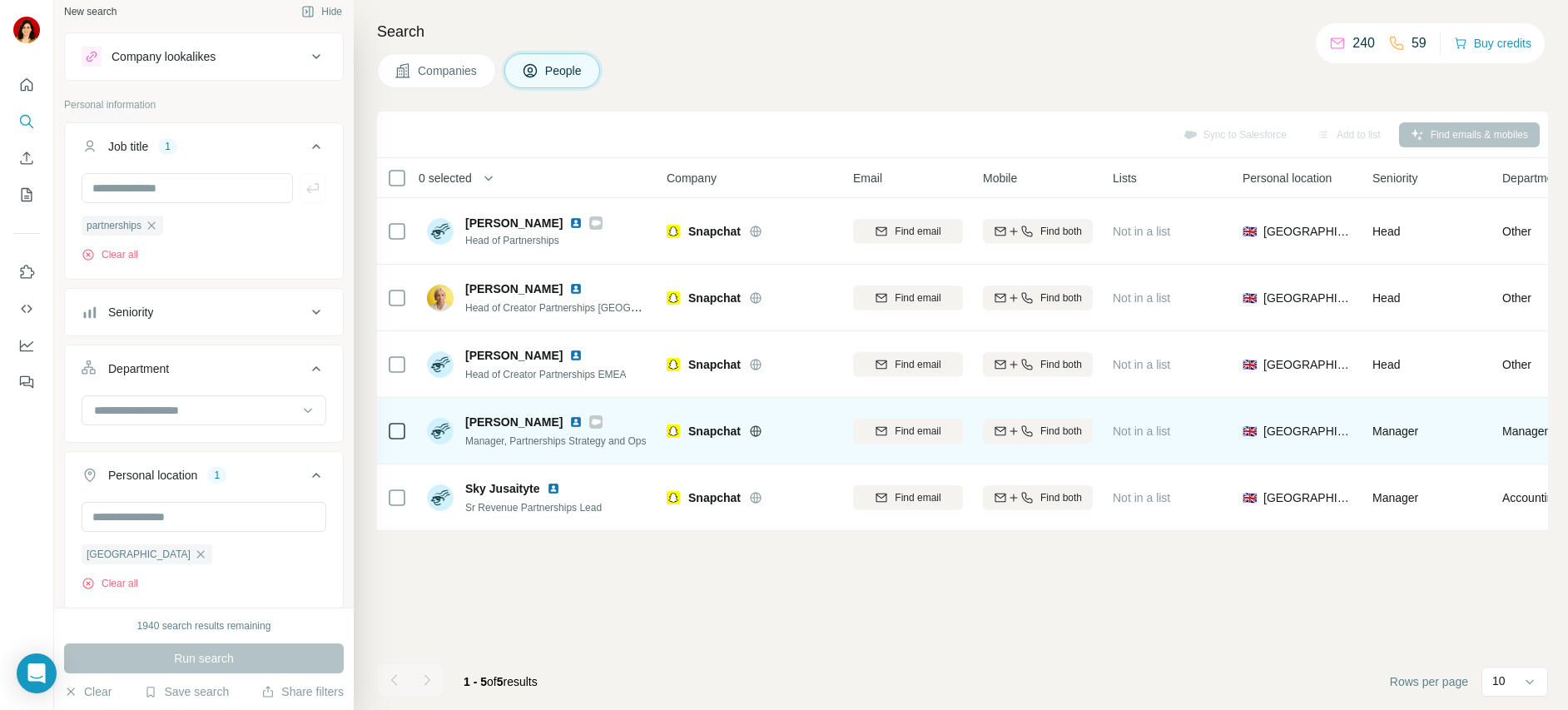
click at [569, 421] on img at bounding box center [576, 422] width 13 height 13
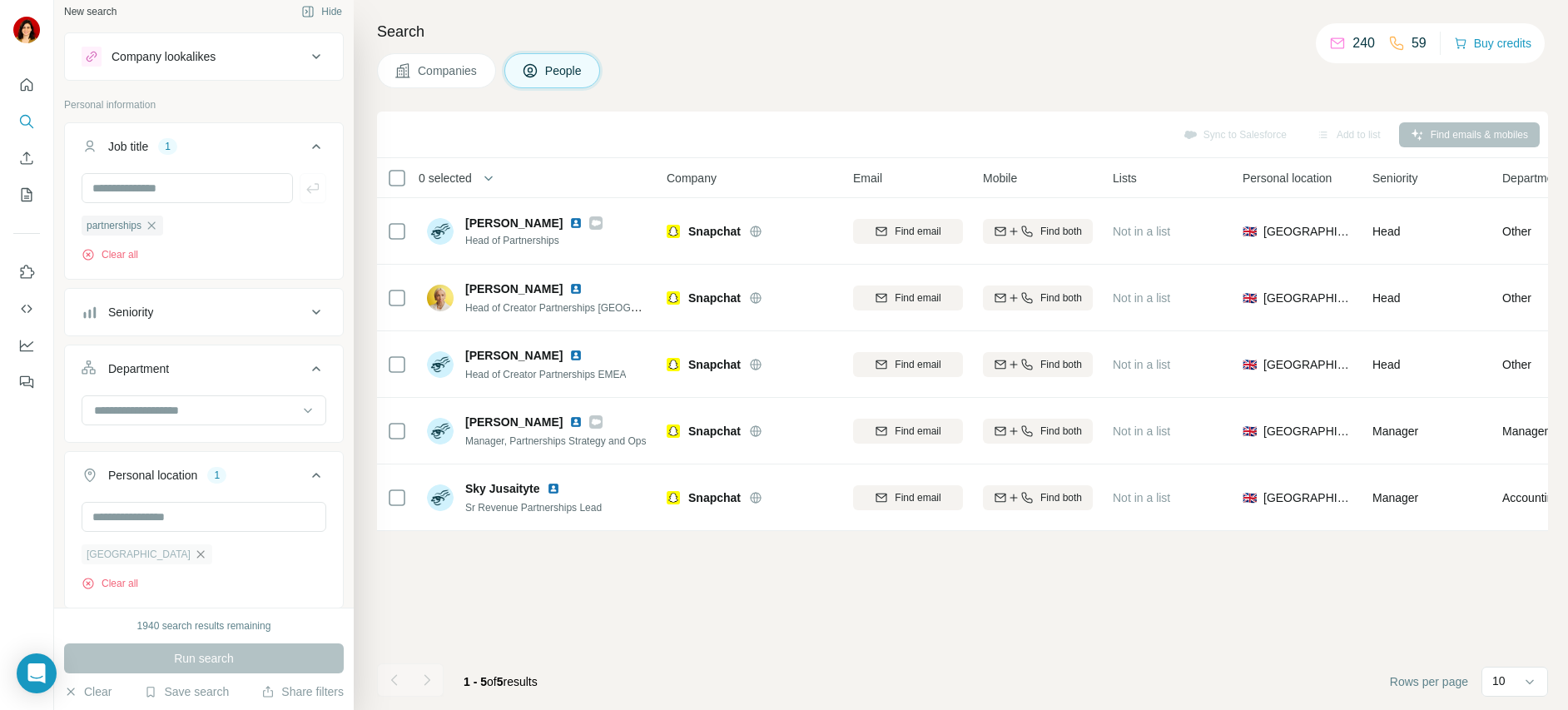
click at [194, 557] on icon "button" at bounding box center [201, 554] width 13 height 13
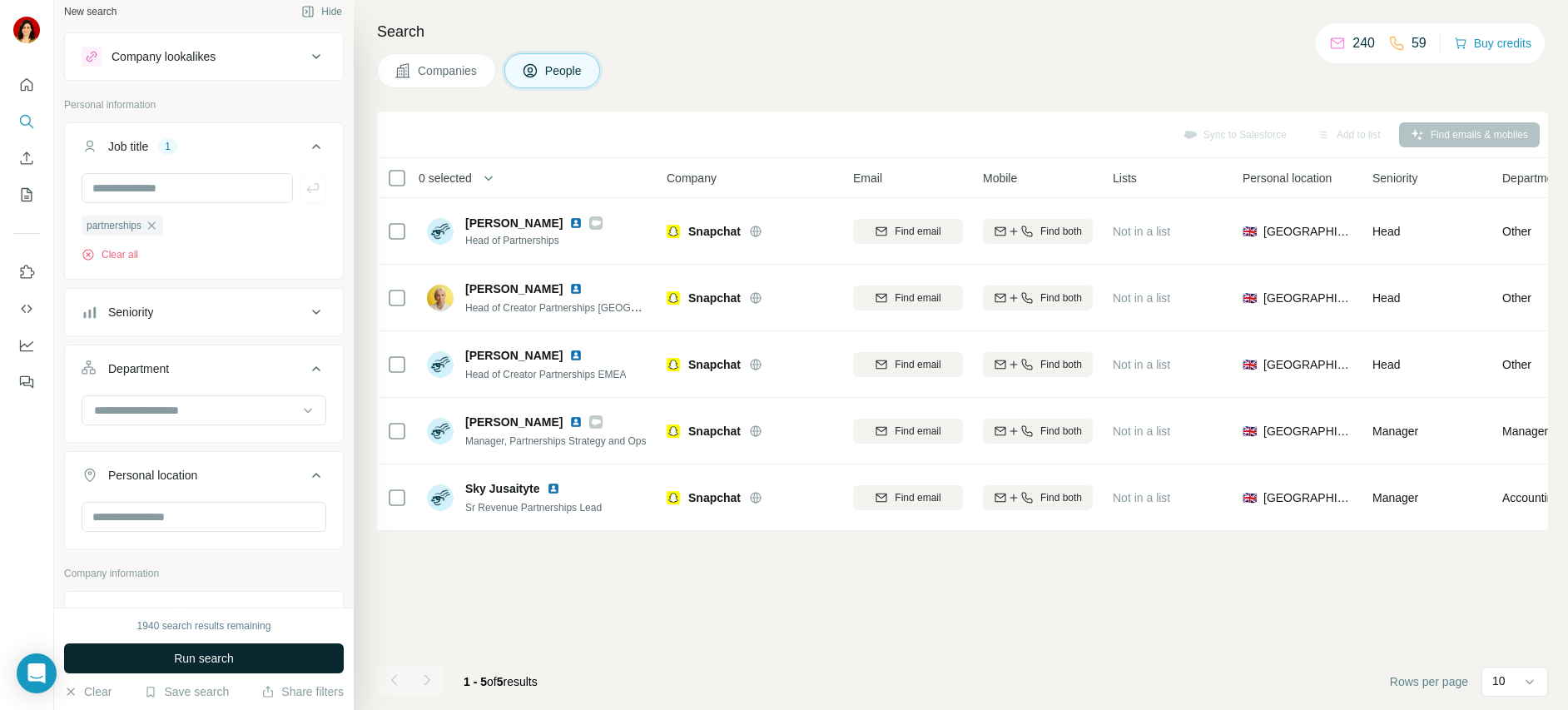
click at [199, 666] on button "Run search" at bounding box center [203, 659] width 279 height 30
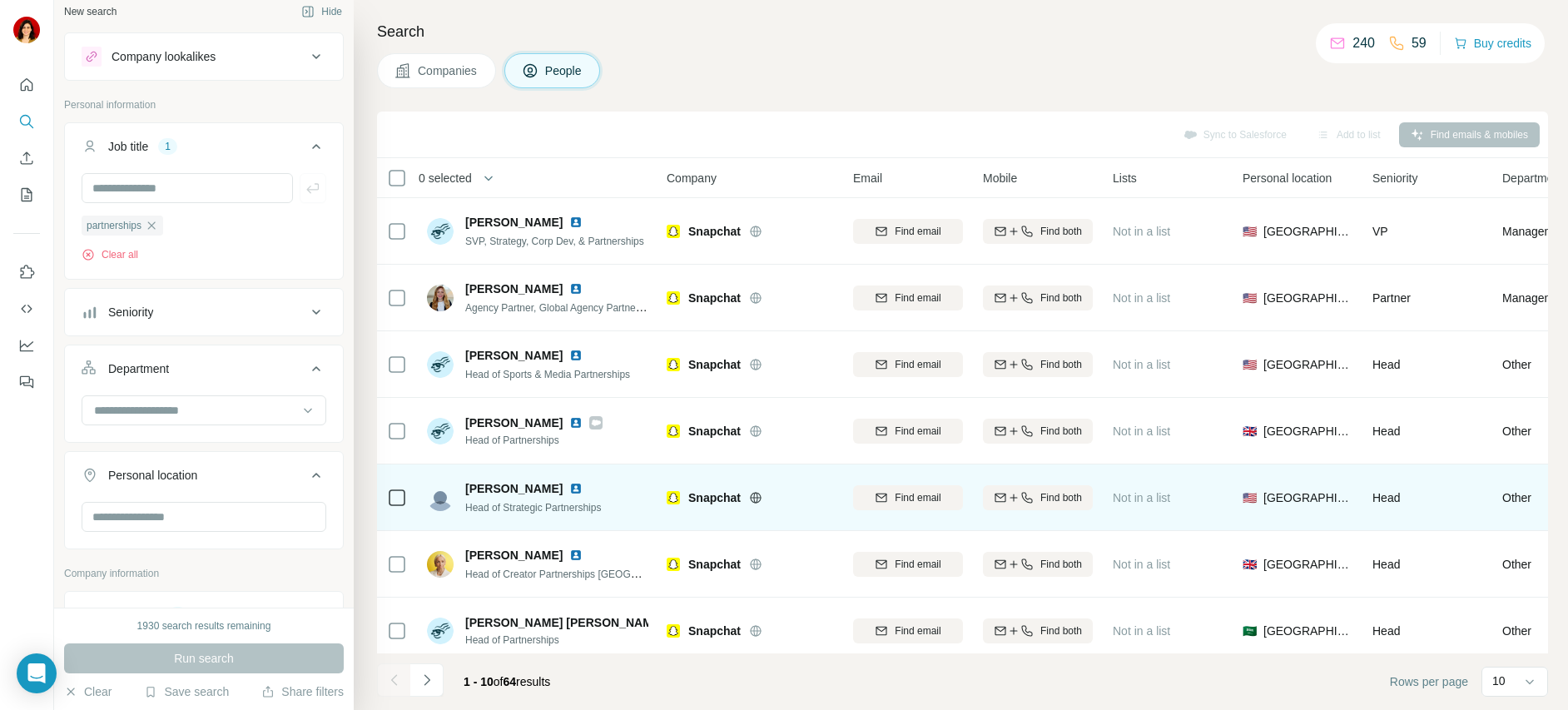
click at [928, 498] on span "Find email" at bounding box center [917, 498] width 46 height 15
